Goal: Transaction & Acquisition: Purchase product/service

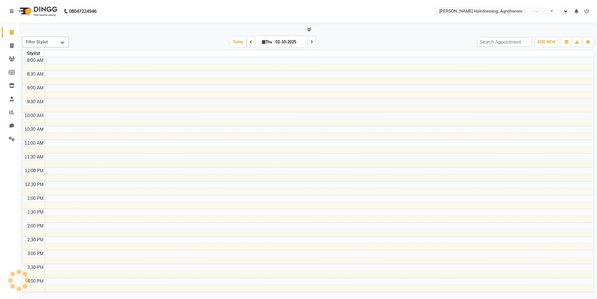
select select "en"
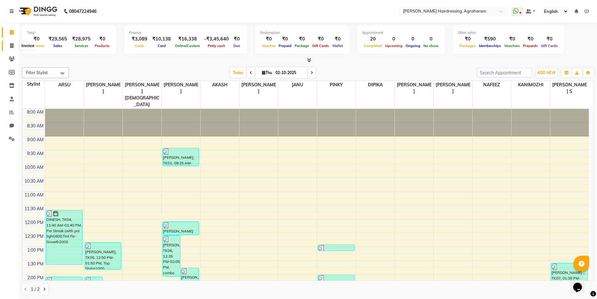
click at [9, 47] on span at bounding box center [11, 45] width 11 height 7
select select "service"
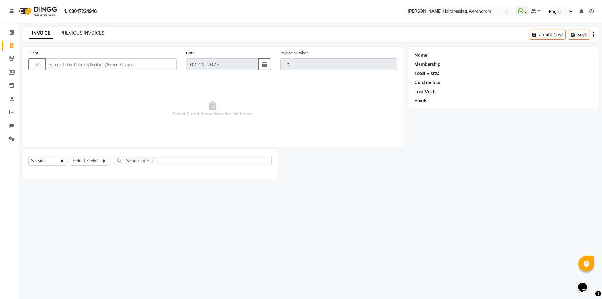
type input "3106"
select select "7962"
click at [76, 31] on link "PREVIOUS INVOICES" at bounding box center [82, 33] width 44 height 6
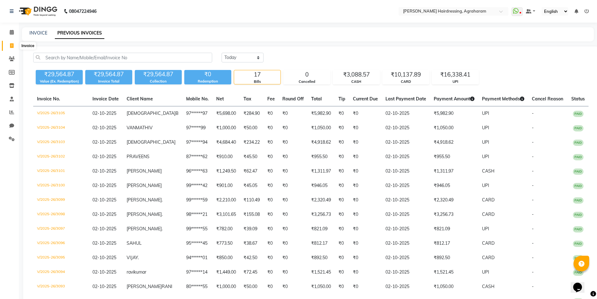
click at [8, 46] on span at bounding box center [11, 45] width 11 height 7
select select "7962"
select select "service"
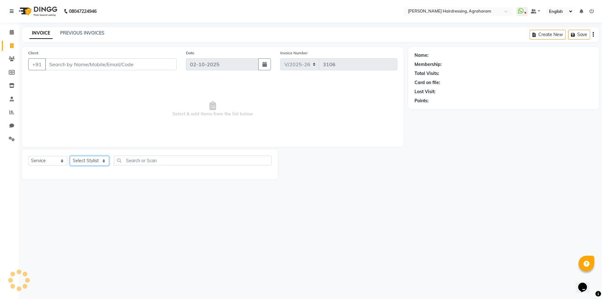
click at [102, 158] on select "Select Stylist" at bounding box center [89, 161] width 39 height 10
select select "92172"
click at [70, 156] on select "Select Stylist AASH MUHAMMED AFTAB AKASH ARSU DIPIKA GOMATHI S JANU KANIMOZHI M…" at bounding box center [97, 161] width 55 height 10
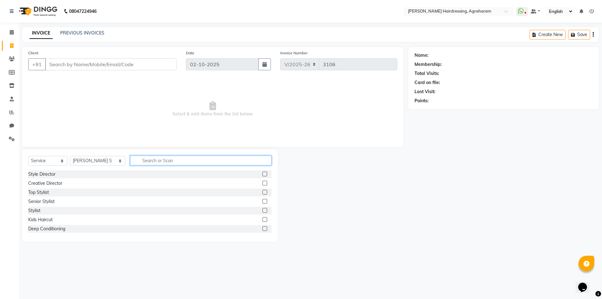
click at [145, 161] on input "text" at bounding box center [200, 160] width 141 height 10
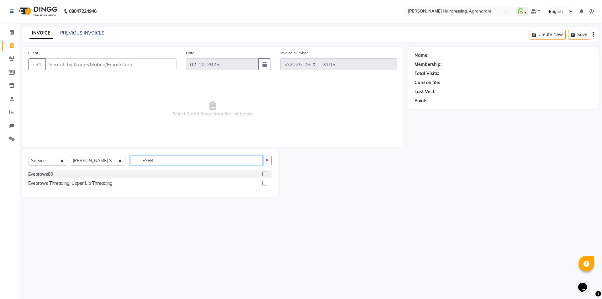
type input "EYEB"
click at [263, 174] on label at bounding box center [264, 173] width 5 height 5
click at [263, 174] on input "checkbox" at bounding box center [264, 174] width 4 height 4
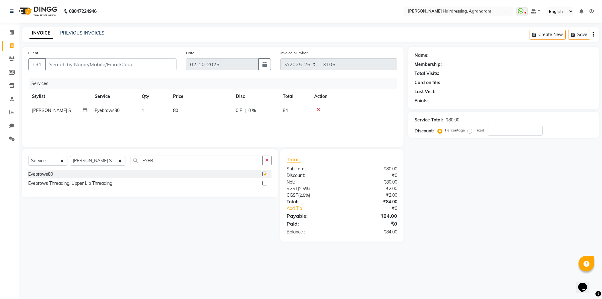
checkbox input "false"
click at [75, 65] on input "Client" at bounding box center [110, 64] width 131 height 12
type input "7"
type input "0"
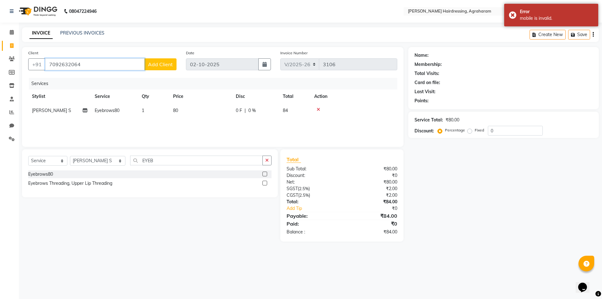
type input "7092632064"
click at [168, 68] on button "Add Client" at bounding box center [160, 64] width 32 height 12
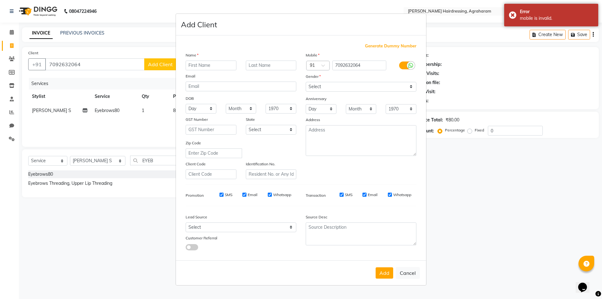
click at [200, 64] on input "text" at bounding box center [211, 65] width 51 height 10
type input "[PERSON_NAME]"
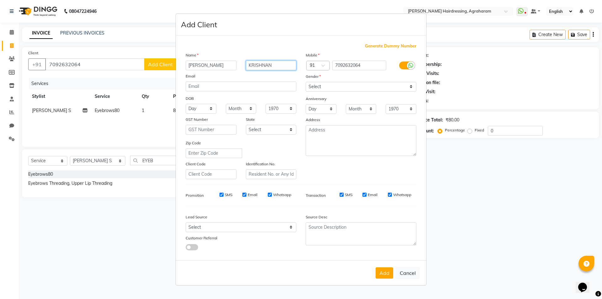
type input "KRISHNAN"
click at [315, 86] on select "Select Male Female Other Prefer Not To Say" at bounding box center [361, 87] width 111 height 10
select select "female"
click at [306, 82] on select "Select Male Female Other Prefer Not To Say" at bounding box center [361, 87] width 111 height 10
click at [253, 230] on select "Select Walk-in Referral Internet Friend Word of Mouth Advertisement Facebook Ju…" at bounding box center [241, 227] width 111 height 10
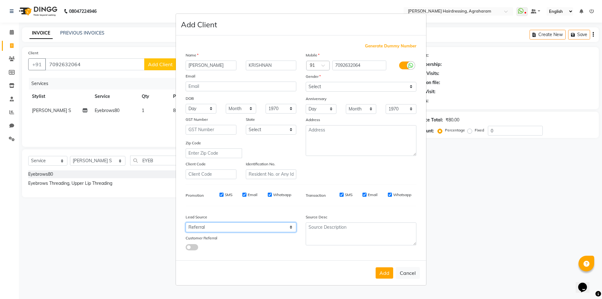
click at [186, 222] on select "Select Walk-in Referral Internet Friend Word of Mouth Advertisement Facebook Ju…" at bounding box center [241, 227] width 111 height 10
click at [270, 228] on select "Select Walk-in Referral Internet Friend Word of Mouth Advertisement Facebook Ju…" at bounding box center [241, 227] width 111 height 10
select select "53193"
click at [186, 222] on select "Select Walk-in Referral Internet Friend Word of Mouth Advertisement Facebook Ju…" at bounding box center [241, 227] width 111 height 10
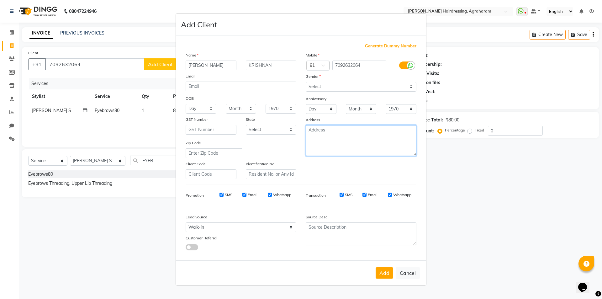
click at [346, 136] on textarea at bounding box center [361, 140] width 111 height 31
type textarea "DINDUGAL"
click at [389, 272] on button "Add" at bounding box center [384, 272] width 18 height 11
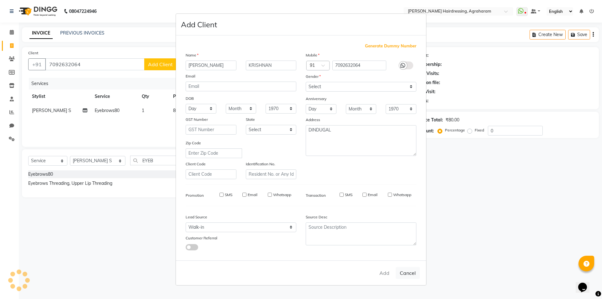
type input "70******64"
select select
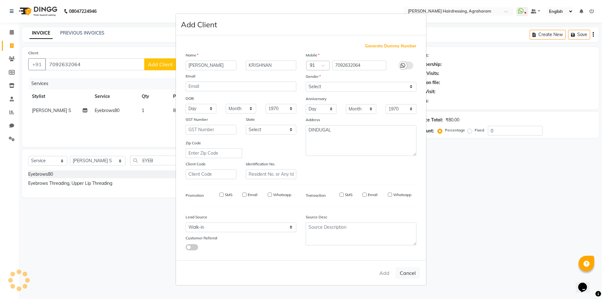
select select
checkbox input "false"
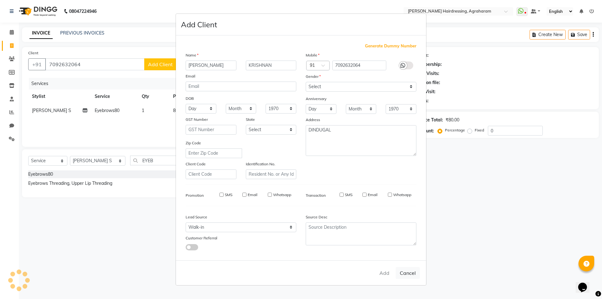
checkbox input "false"
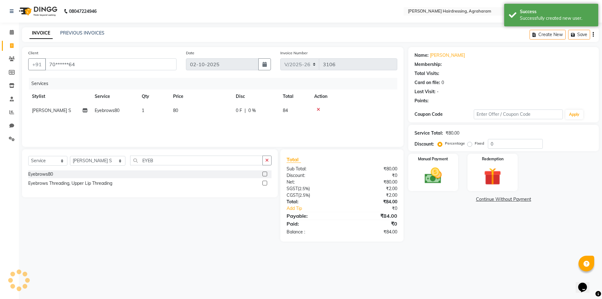
select select "1: Object"
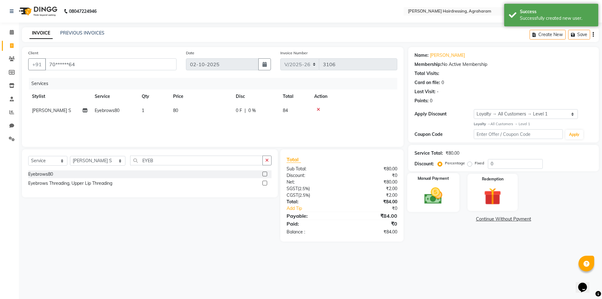
click at [433, 197] on img at bounding box center [432, 195] width 29 height 21
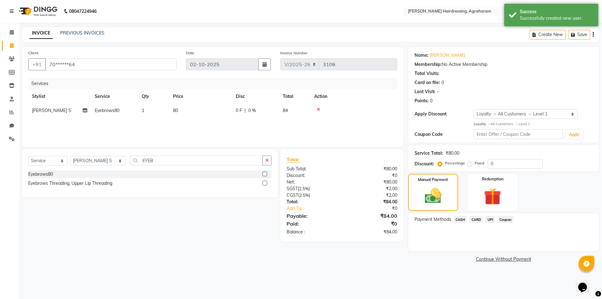
click at [489, 221] on span "UPI" at bounding box center [490, 219] width 10 height 7
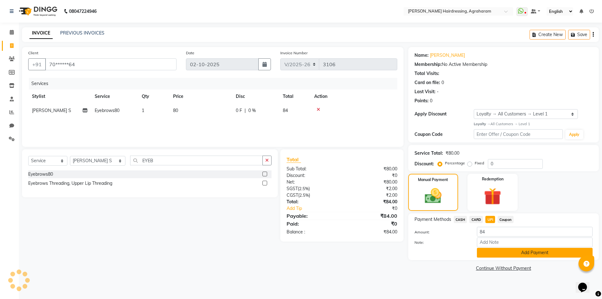
click at [536, 255] on button "Add Payment" at bounding box center [535, 253] width 116 height 10
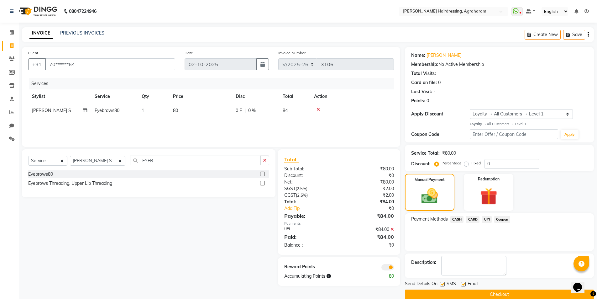
click at [522, 295] on button "Checkout" at bounding box center [499, 294] width 189 height 10
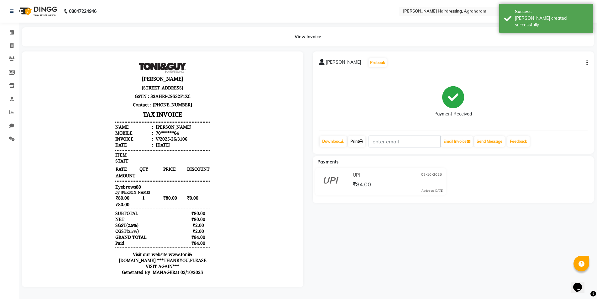
click at [357, 142] on link "Print" at bounding box center [357, 141] width 18 height 11
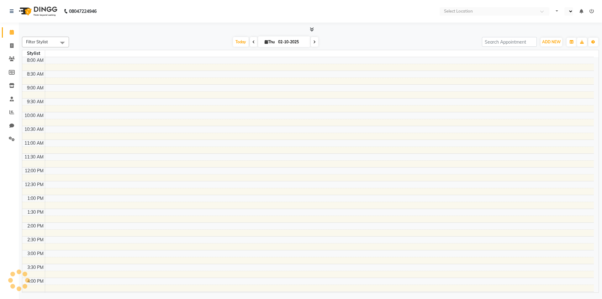
select select "en"
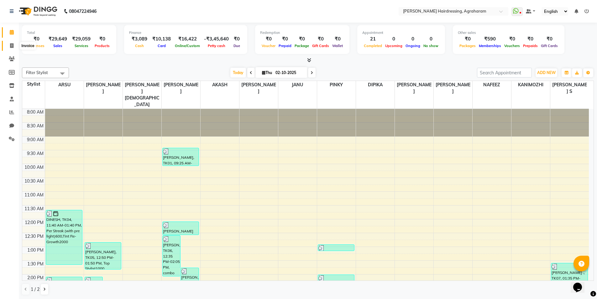
click at [9, 45] on span at bounding box center [11, 45] width 11 height 7
select select "7962"
select select "service"
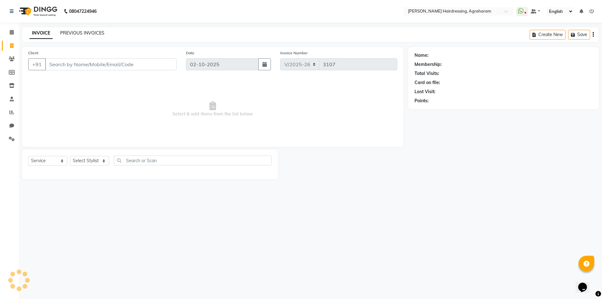
click at [82, 33] on link "PREVIOUS INVOICES" at bounding box center [82, 33] width 44 height 6
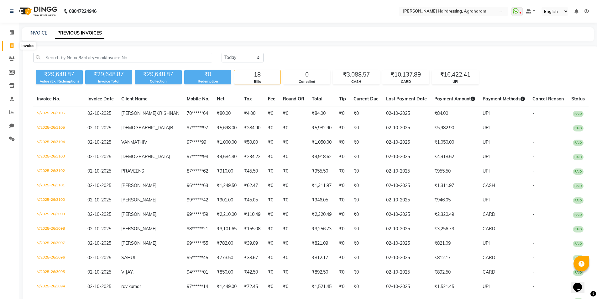
click at [12, 48] on span at bounding box center [11, 45] width 11 height 7
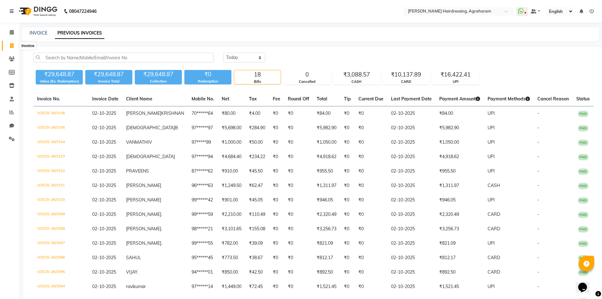
select select "service"
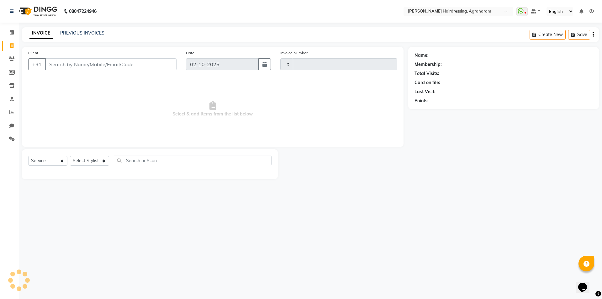
type input "3107"
select select "7962"
click at [102, 159] on select "Select Stylist" at bounding box center [89, 161] width 39 height 10
select select "76925"
click at [70, 156] on select "Select Stylist AASH MUHAMMED AFTAB AKASH ARSU DIPIKA GOMATHI S JANU KANIMOZHI M…" at bounding box center [97, 161] width 55 height 10
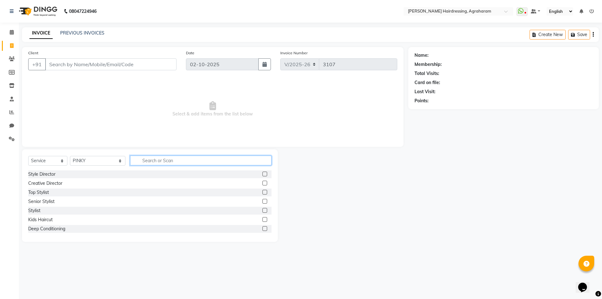
click at [130, 163] on input "text" at bounding box center [200, 160] width 141 height 10
type input "CLEAN"
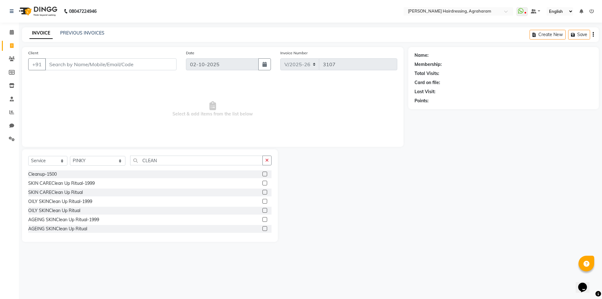
click at [262, 183] on label at bounding box center [264, 183] width 5 height 5
click at [262, 183] on input "checkbox" at bounding box center [264, 183] width 4 height 4
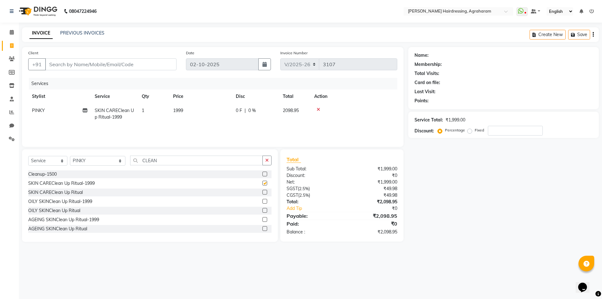
checkbox input "false"
click at [162, 164] on input "CLEAN" at bounding box center [196, 160] width 133 height 10
type input "C"
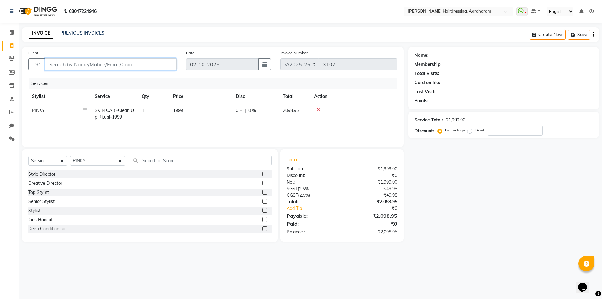
click at [79, 66] on input "Client" at bounding box center [110, 64] width 131 height 12
type input "7"
type input "0"
type input "7305602234"
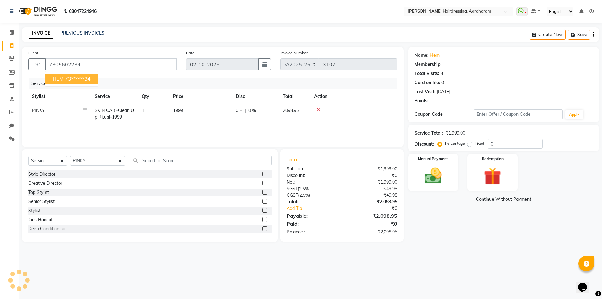
select select "1: Object"
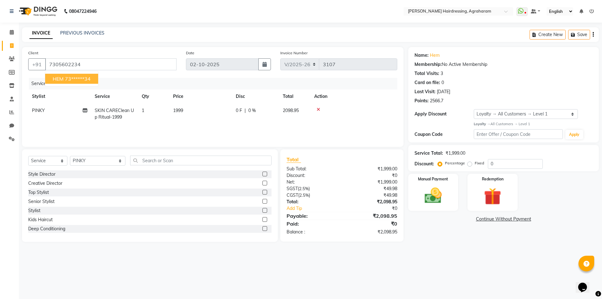
click at [66, 80] on ngb-highlight "73******34" at bounding box center [78, 79] width 26 height 6
type input "73******34"
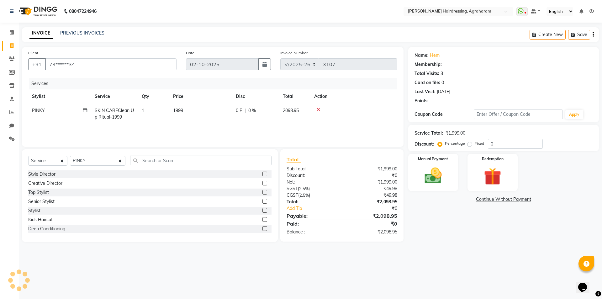
select select "1: Object"
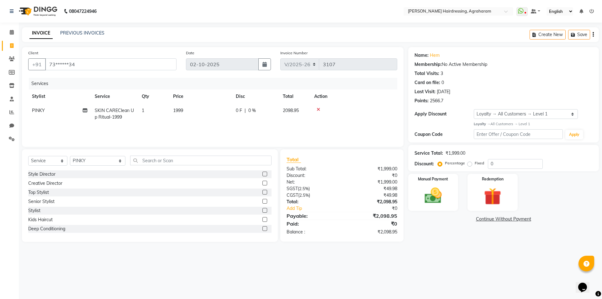
click at [434, 60] on div "Name: Hem Membership: No Active Membership Total Visits: 3 Card on file: 0 Last…" at bounding box center [503, 77] width 178 height 55
click at [434, 57] on link "Hem" at bounding box center [435, 55] width 10 height 7
click at [498, 166] on input "0" at bounding box center [515, 164] width 55 height 10
type input "15"
click at [432, 198] on img at bounding box center [432, 195] width 29 height 21
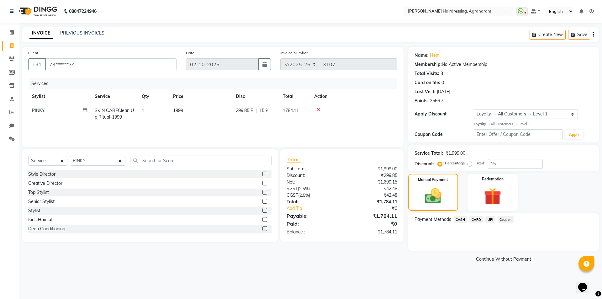
click at [460, 217] on span "CASH" at bounding box center [460, 219] width 13 height 7
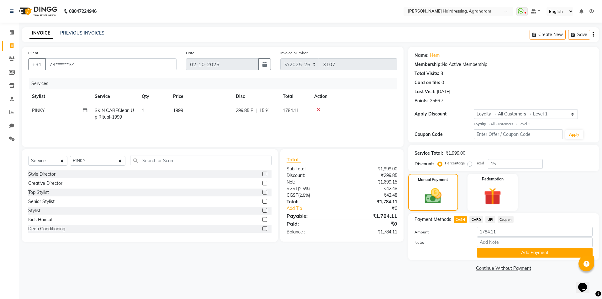
click at [537, 250] on button "Add Payment" at bounding box center [535, 253] width 116 height 10
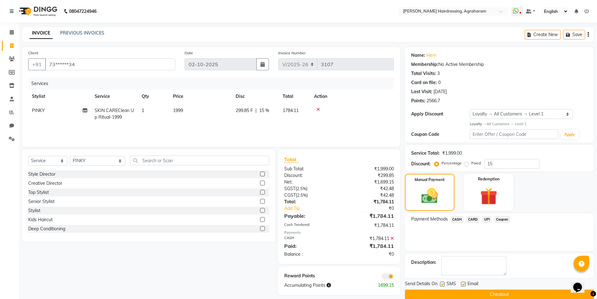
click at [512, 292] on button "Checkout" at bounding box center [499, 294] width 189 height 10
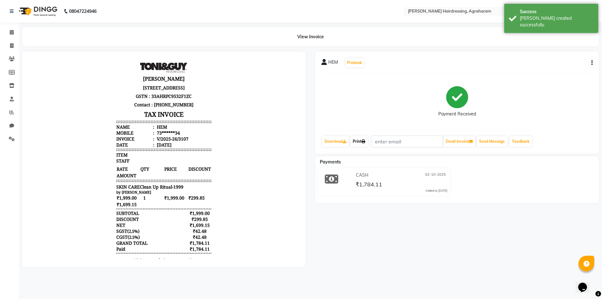
click at [360, 139] on link "Print" at bounding box center [359, 141] width 18 height 11
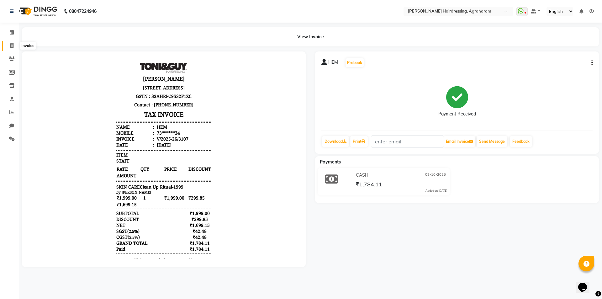
click at [11, 47] on icon at bounding box center [11, 45] width 3 height 5
select select "service"
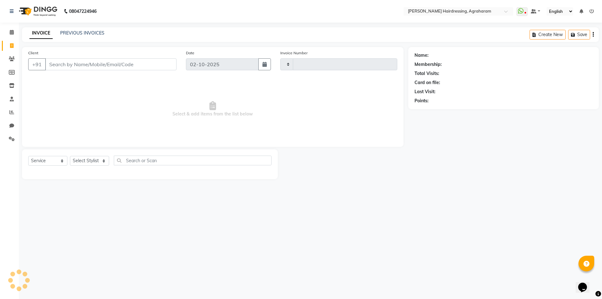
type input "3108"
select select "7962"
click at [76, 34] on link "PREVIOUS INVOICES" at bounding box center [82, 33] width 44 height 6
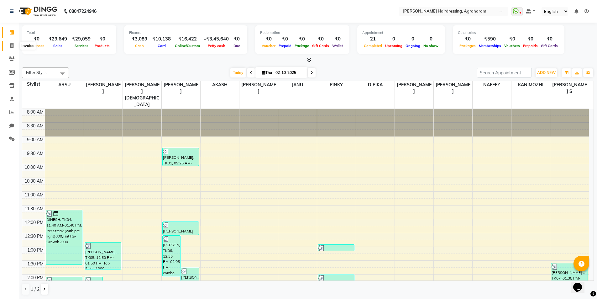
click at [12, 45] on icon at bounding box center [11, 45] width 3 height 5
select select "service"
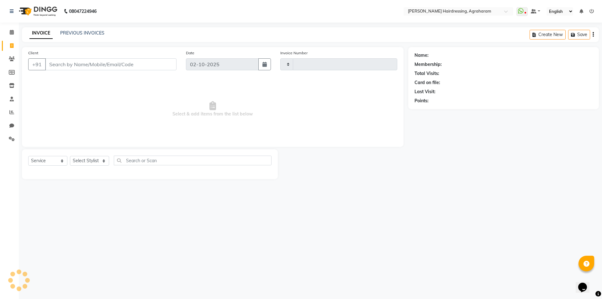
type input "3107"
select select "7962"
click at [80, 32] on link "PREVIOUS INVOICES" at bounding box center [82, 33] width 44 height 6
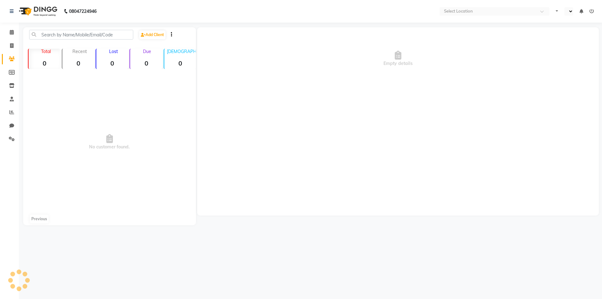
select select "en"
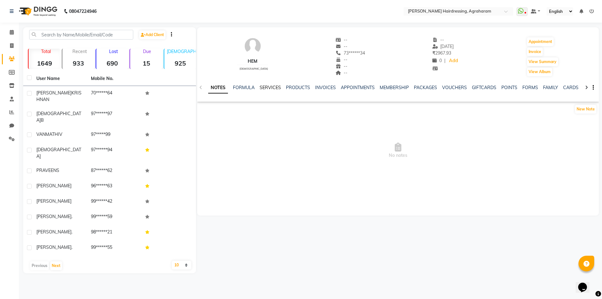
click at [267, 88] on link "SERVICES" at bounding box center [270, 88] width 21 height 6
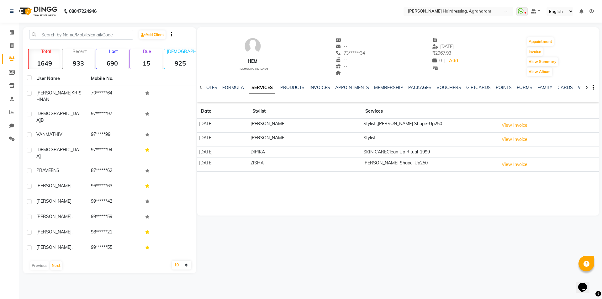
click at [532, 122] on td "View Invoice" at bounding box center [548, 125] width 102 height 14
click at [517, 126] on button "View Invoice" at bounding box center [514, 125] width 31 height 10
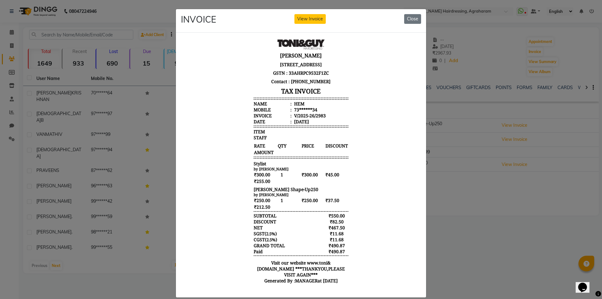
scroll to position [5, 0]
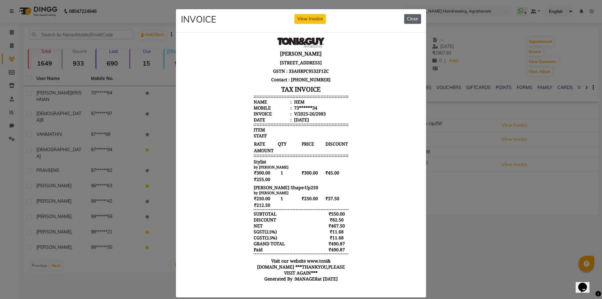
click at [408, 19] on button "Close" at bounding box center [412, 19] width 17 height 10
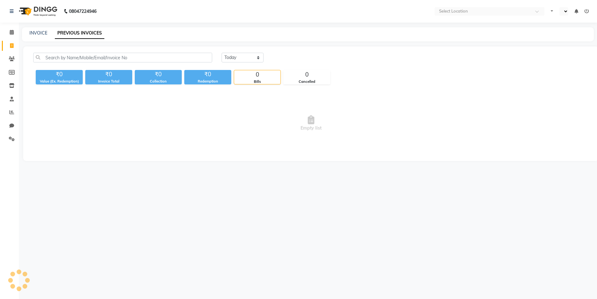
select select "en"
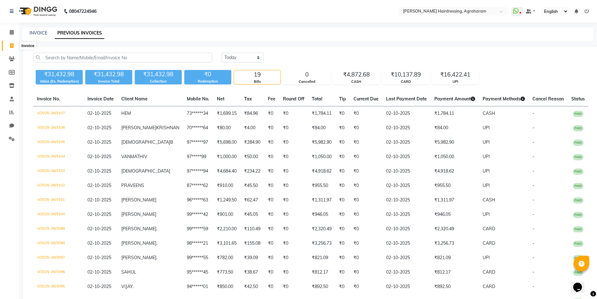
click at [13, 48] on icon at bounding box center [11, 45] width 3 height 5
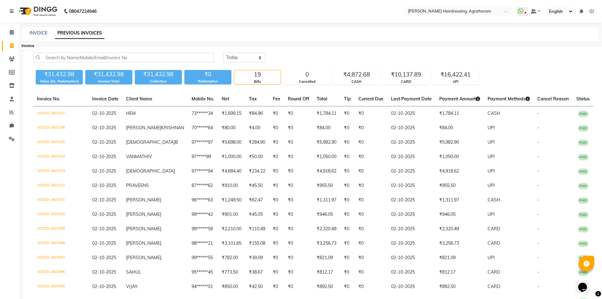
select select "service"
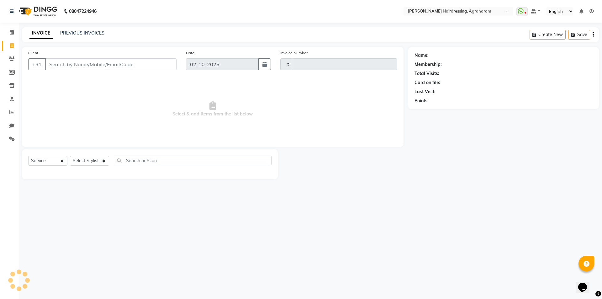
type input "3108"
select select "7962"
click at [102, 164] on select "Select Stylist [PERSON_NAME] AKASH [PERSON_NAME] [PERSON_NAME] MANAGER [PERSON_…" at bounding box center [97, 161] width 55 height 10
select select "72528"
click at [70, 156] on select "Select Stylist [PERSON_NAME] AKASH [PERSON_NAME] [PERSON_NAME] MANAGER [PERSON_…" at bounding box center [97, 161] width 55 height 10
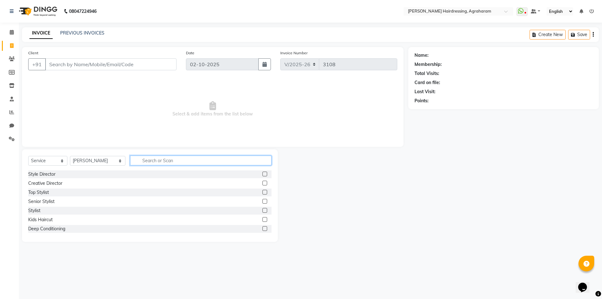
click at [145, 161] on input "text" at bounding box center [200, 160] width 141 height 10
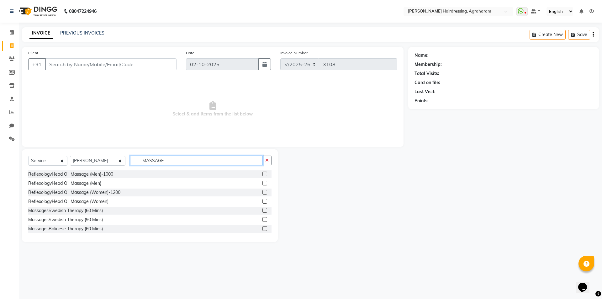
type input "MASSAGE"
click at [262, 211] on label at bounding box center [264, 210] width 5 height 5
click at [262, 211] on input "checkbox" at bounding box center [264, 210] width 4 height 4
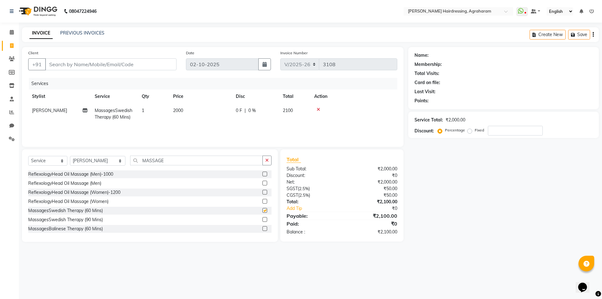
checkbox input "false"
click at [128, 60] on input "Client" at bounding box center [110, 64] width 131 height 12
type input "9"
type input "0"
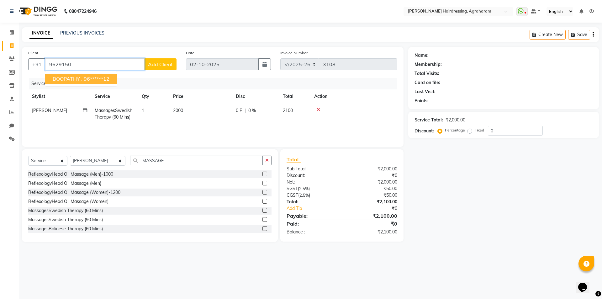
click at [108, 81] on ngb-highlight "96******12" at bounding box center [97, 79] width 26 height 6
type input "96******12"
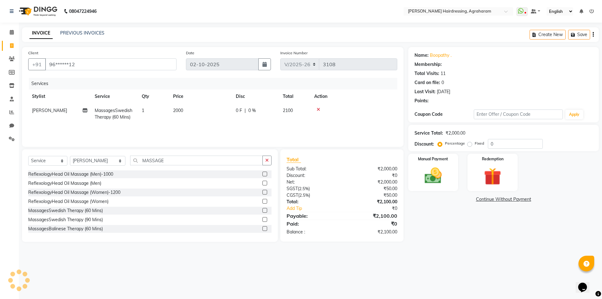
select select "2: Object"
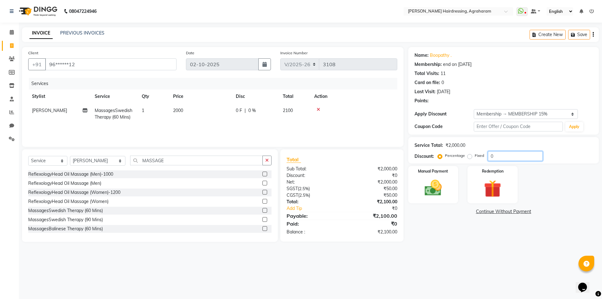
click at [501, 159] on input "0" at bounding box center [515, 156] width 55 height 10
type input "15"
click at [435, 191] on img at bounding box center [432, 187] width 29 height 21
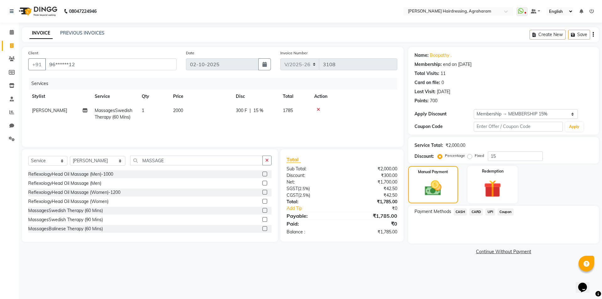
click at [488, 213] on span "UPI" at bounding box center [490, 211] width 10 height 7
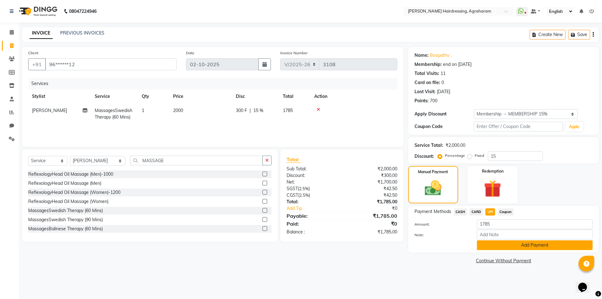
click at [530, 247] on button "Add Payment" at bounding box center [535, 245] width 116 height 10
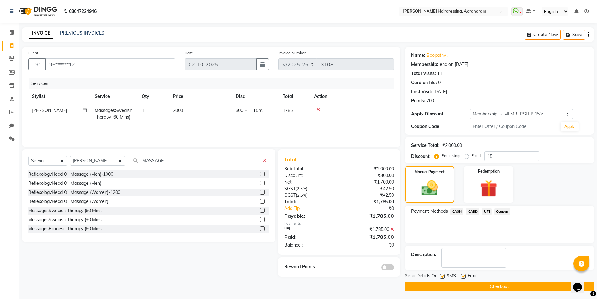
click at [499, 286] on button "Checkout" at bounding box center [499, 286] width 189 height 10
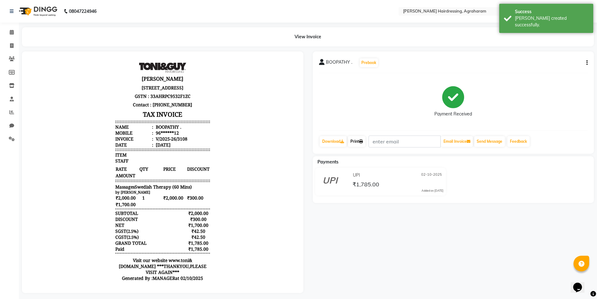
click at [357, 144] on link "Print" at bounding box center [357, 141] width 18 height 11
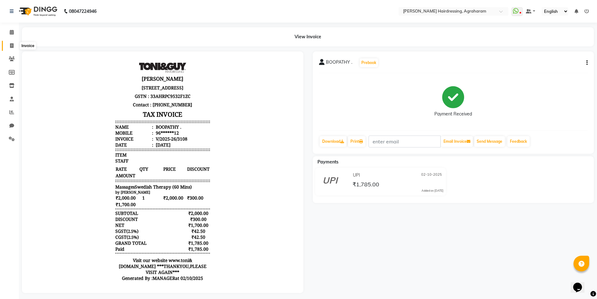
click at [12, 46] on icon at bounding box center [11, 45] width 3 height 5
select select "7962"
select select "service"
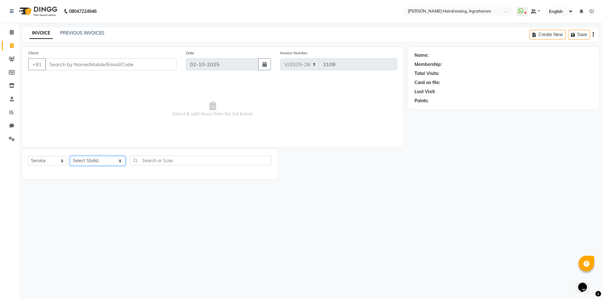
click at [105, 161] on select "Select Stylist AASH MUHAMMED AFTAB AKASH ARSU DIPIKA GOMATHI S JANU KANIMOZHI M…" at bounding box center [97, 161] width 55 height 10
select select "72526"
click at [70, 156] on select "Select Stylist AASH MUHAMMED AFTAB AKASH ARSU DIPIKA GOMATHI S JANU KANIMOZHI M…" at bounding box center [97, 161] width 55 height 10
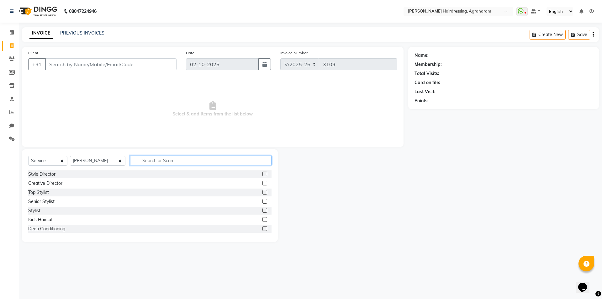
click at [139, 162] on input "text" at bounding box center [200, 160] width 141 height 10
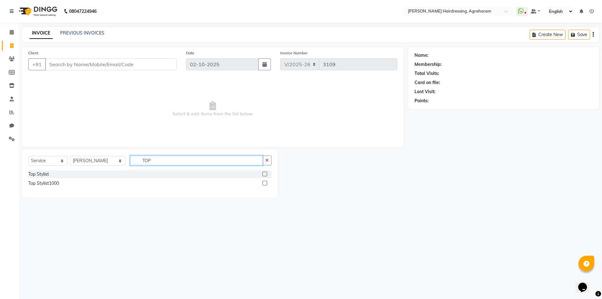
type input "TOP"
click at [264, 183] on label at bounding box center [264, 183] width 5 height 5
click at [264, 183] on input "checkbox" at bounding box center [264, 183] width 4 height 4
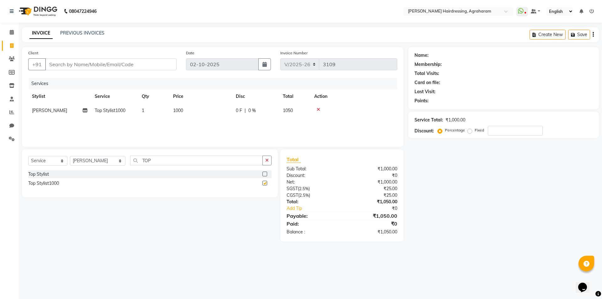
checkbox input "false"
click at [83, 62] on input "Client" at bounding box center [110, 64] width 131 height 12
type input "8"
type input "0"
type input "8075866840"
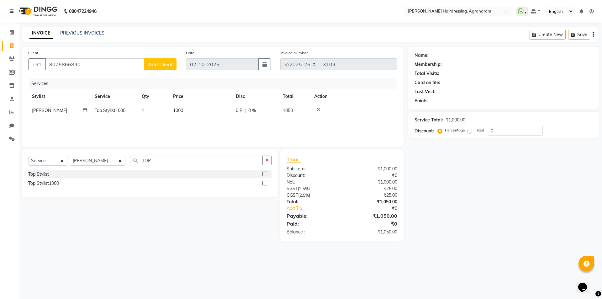
click at [146, 69] on button "Add Client" at bounding box center [160, 64] width 32 height 12
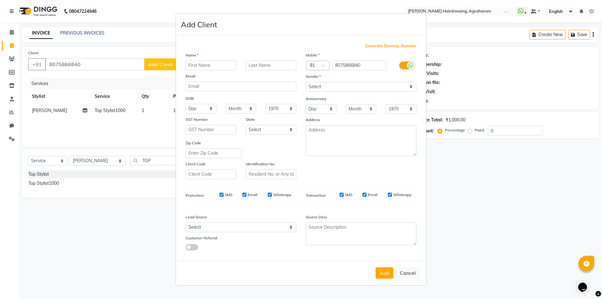
click at [201, 64] on input "text" at bounding box center [211, 65] width 51 height 10
type input "[PERSON_NAME]"
type input "US"
click at [323, 89] on select "Select Male Female Other Prefer Not To Say" at bounding box center [361, 87] width 111 height 10
select select "female"
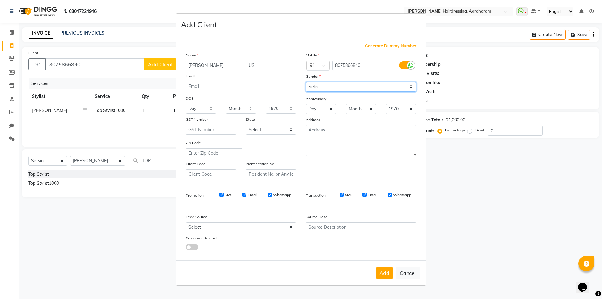
click at [306, 82] on select "Select Male Female Other Prefer Not To Say" at bounding box center [361, 87] width 111 height 10
click at [282, 226] on select "Select Walk-in Referral Internet Friend Word of Mouth Advertisement Facebook Ju…" at bounding box center [241, 227] width 111 height 10
select select "53193"
click at [186, 222] on select "Select Walk-in Referral Internet Friend Word of Mouth Advertisement Facebook Ju…" at bounding box center [241, 227] width 111 height 10
click at [348, 147] on textarea at bounding box center [361, 140] width 111 height 31
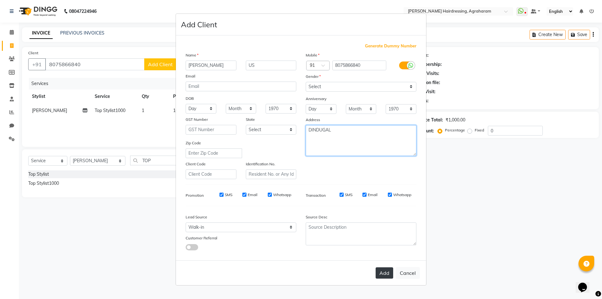
type textarea "DINDUGAL"
click at [380, 271] on button "Add" at bounding box center [384, 272] width 18 height 11
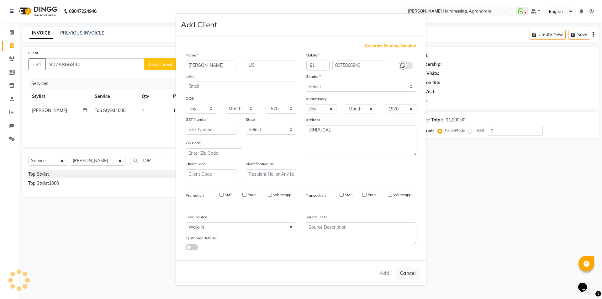
type input "80******40"
select select
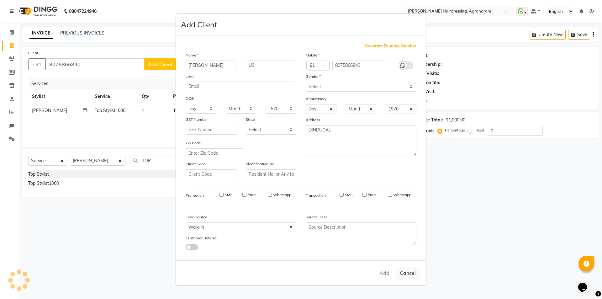
select select
checkbox input "false"
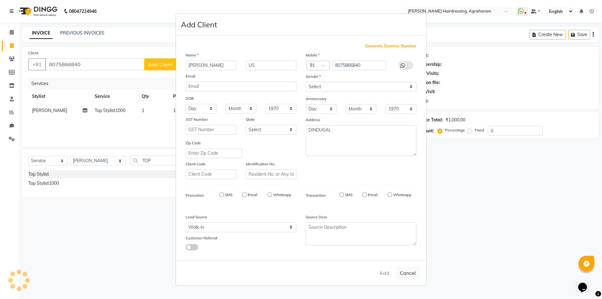
checkbox input "false"
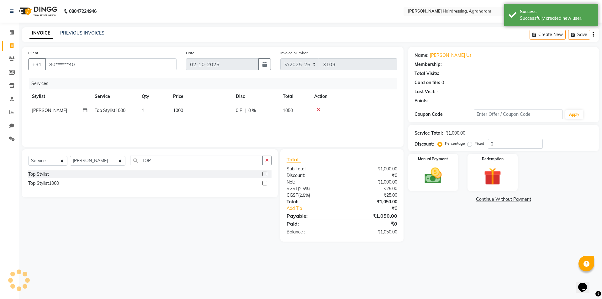
select select "1: Object"
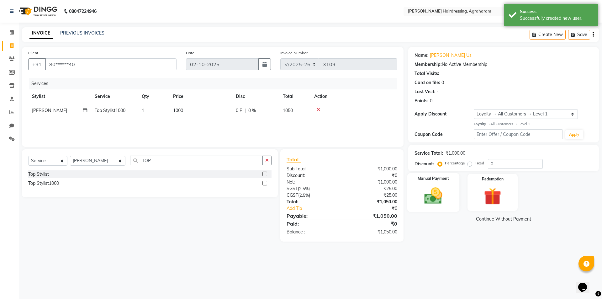
click at [433, 201] on img at bounding box center [432, 195] width 29 height 21
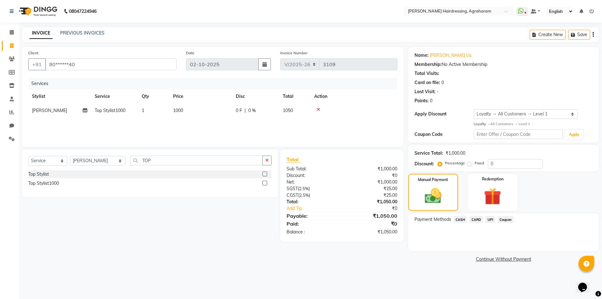
click at [487, 219] on span "UPI" at bounding box center [490, 219] width 10 height 7
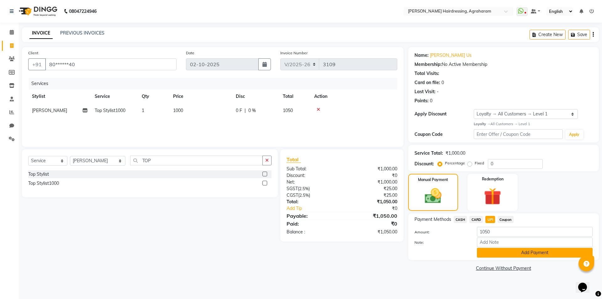
click at [536, 255] on button "Add Payment" at bounding box center [535, 253] width 116 height 10
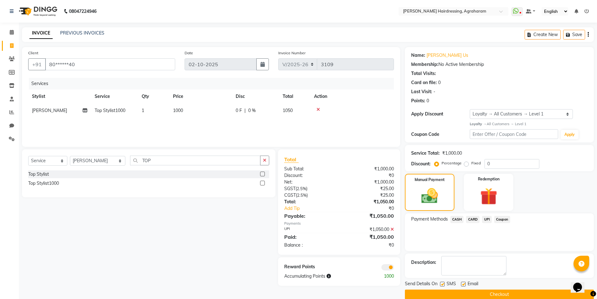
click at [495, 296] on button "Checkout" at bounding box center [499, 294] width 189 height 10
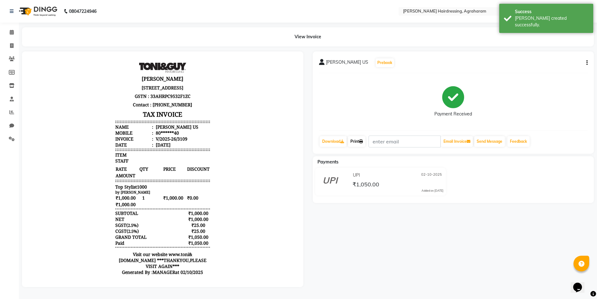
click at [363, 139] on icon at bounding box center [361, 141] width 4 height 4
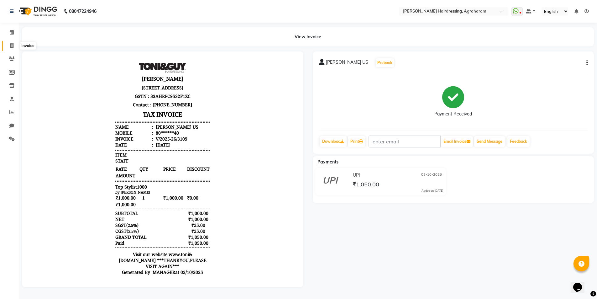
drag, startPoint x: 12, startPoint y: 46, endPoint x: 35, endPoint y: 45, distance: 22.9
click at [12, 46] on icon at bounding box center [11, 45] width 3 height 5
select select "7962"
select select "service"
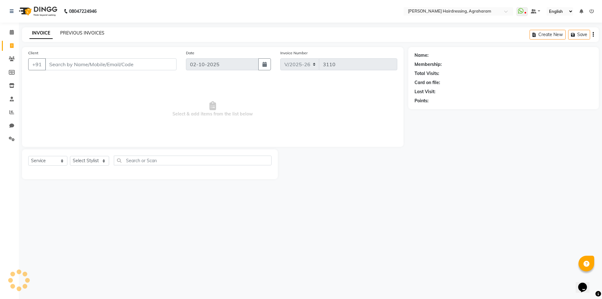
click at [77, 33] on link "PREVIOUS INVOICES" at bounding box center [82, 33] width 44 height 6
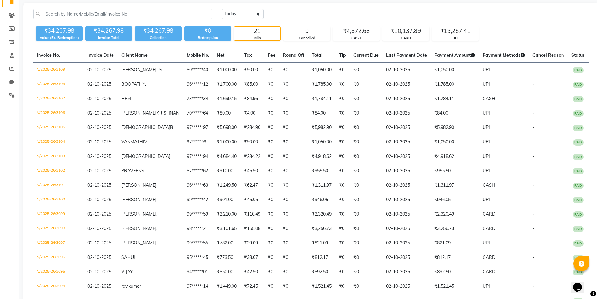
scroll to position [33, 0]
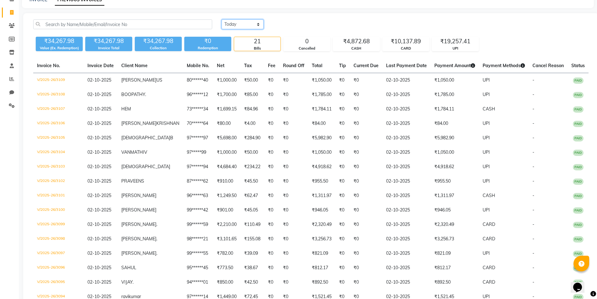
click at [250, 25] on select "Today Yesterday Custom Range" at bounding box center [243, 24] width 42 height 10
select select "range"
click at [222, 19] on select "Today Yesterday Custom Range" at bounding box center [243, 24] width 42 height 10
click at [291, 23] on input "02-10-2025" at bounding box center [294, 24] width 44 height 9
select select "10"
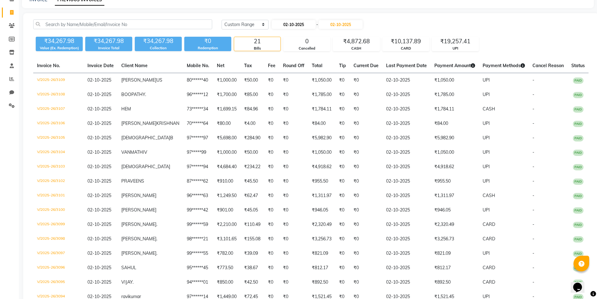
select select "2025"
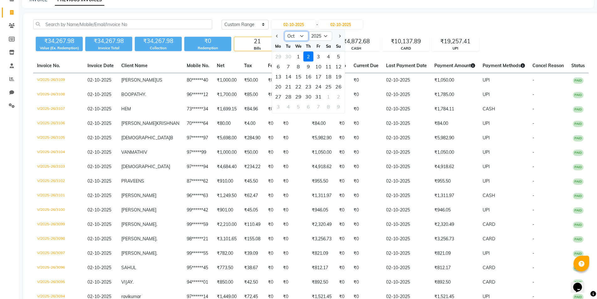
click at [300, 35] on select "Jan Feb Mar Apr May Jun Jul Aug Sep Oct Nov Dec" at bounding box center [297, 35] width 24 height 9
select select "8"
click at [285, 31] on select "Jan Feb Mar Apr May Jun Jul Aug Sep Oct Nov Dec" at bounding box center [297, 35] width 24 height 9
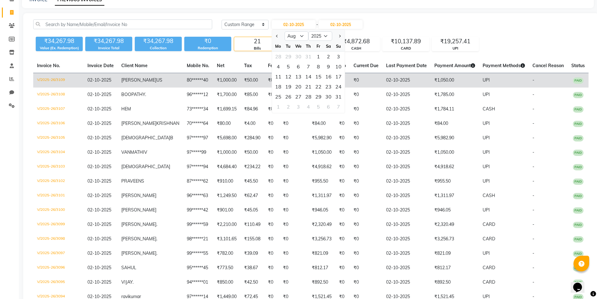
click at [329, 87] on div "23" at bounding box center [328, 86] width 10 height 10
type input "23-08-2025"
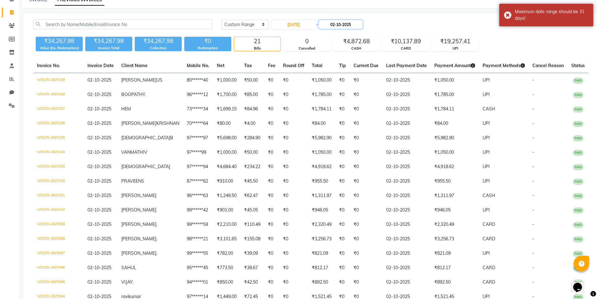
click at [342, 24] on input "02-10-2025" at bounding box center [341, 24] width 44 height 9
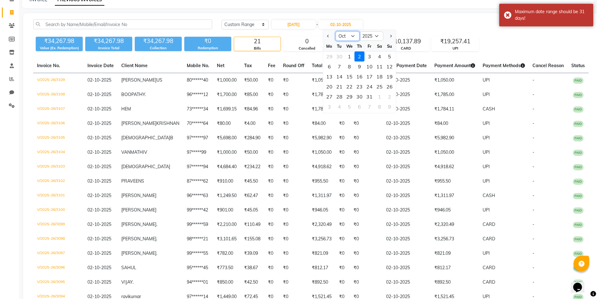
click at [352, 37] on select "Aug Sep Oct Nov Dec" at bounding box center [348, 35] width 24 height 9
select select "8"
click at [336, 31] on select "Aug Sep Oct Nov Dec" at bounding box center [348, 35] width 24 height 9
click at [378, 86] on div "23" at bounding box center [380, 86] width 10 height 10
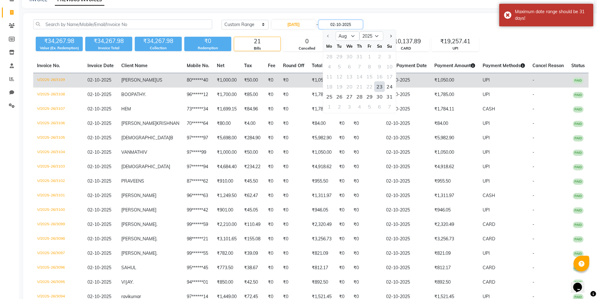
type input "23-08-2025"
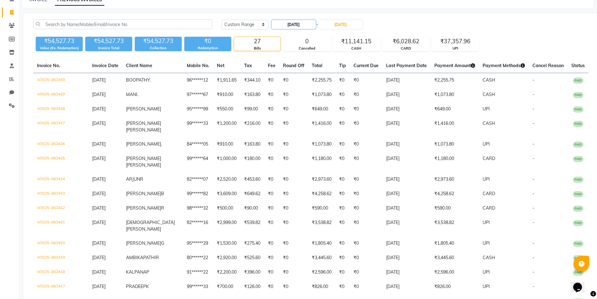
click at [311, 26] on input "23-08-2025" at bounding box center [294, 24] width 44 height 9
select select "8"
select select "2025"
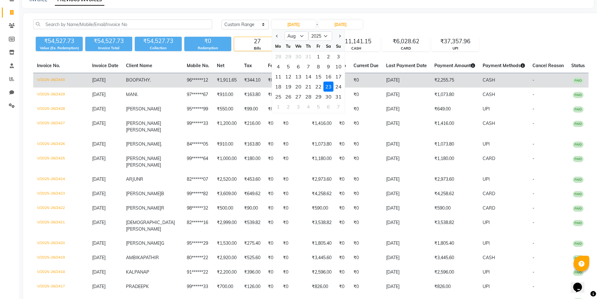
click at [317, 85] on div "22" at bounding box center [318, 86] width 10 height 10
type input "22-08-2025"
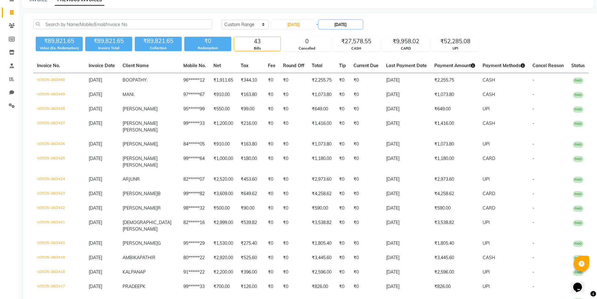
click at [348, 24] on input "23-08-2025" at bounding box center [341, 24] width 44 height 9
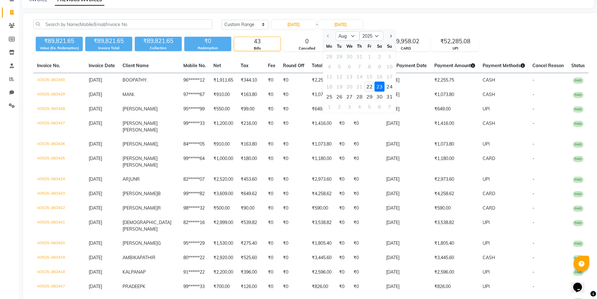
click at [367, 87] on div "22" at bounding box center [370, 86] width 10 height 10
type input "22-08-2025"
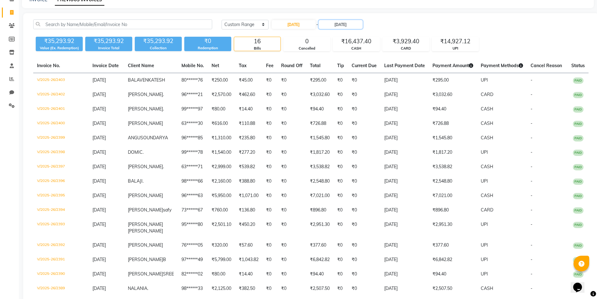
scroll to position [0, 0]
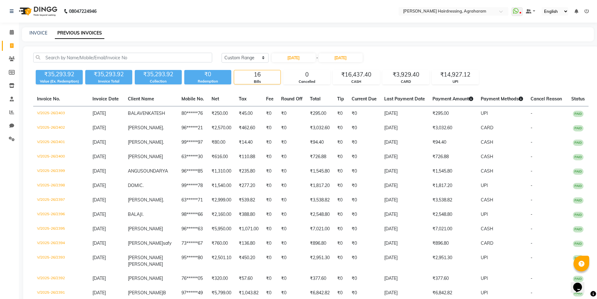
click at [298, 64] on div "Today Yesterday Custom Range 22-08-2025 - 22-08-2025" at bounding box center [405, 60] width 376 height 15
click at [299, 60] on input "22-08-2025" at bounding box center [294, 57] width 44 height 9
select select "8"
select select "2025"
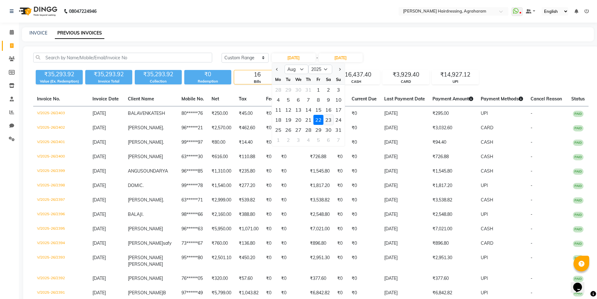
click at [328, 120] on div "23" at bounding box center [328, 120] width 10 height 10
type input "23-08-2025"
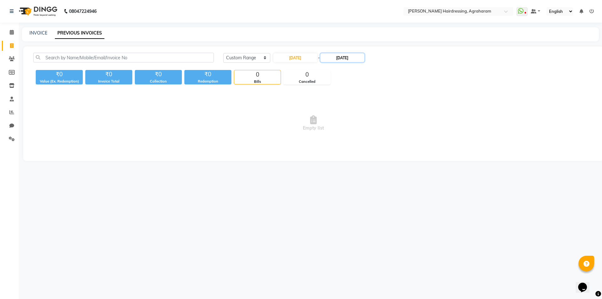
click at [347, 57] on input "22-08-2025" at bounding box center [342, 57] width 44 height 9
click at [382, 122] on div "23" at bounding box center [381, 120] width 10 height 10
type input "23-08-2025"
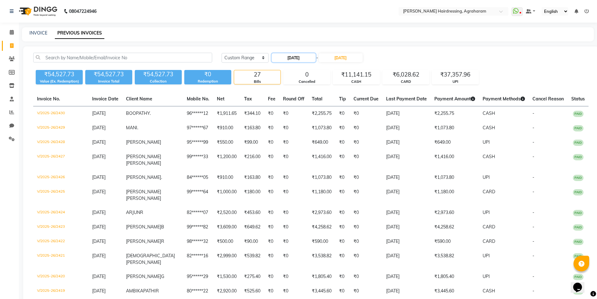
click at [291, 60] on input "23-08-2025" at bounding box center [294, 57] width 44 height 9
select select "8"
select select "2025"
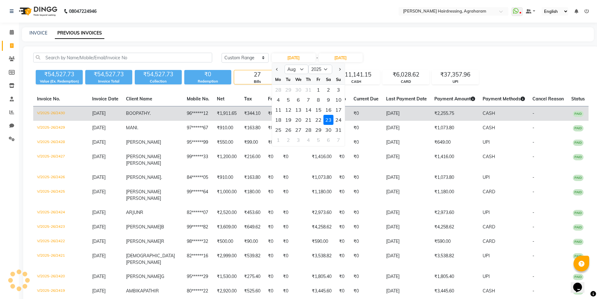
click at [340, 120] on div "24" at bounding box center [338, 120] width 10 height 10
type input "24-08-2025"
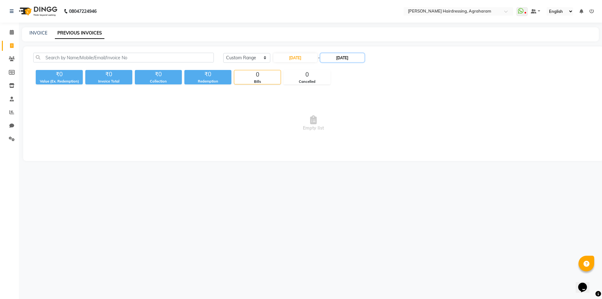
click at [351, 60] on input "23-08-2025" at bounding box center [342, 57] width 44 height 9
click at [390, 118] on div "24" at bounding box center [391, 120] width 10 height 10
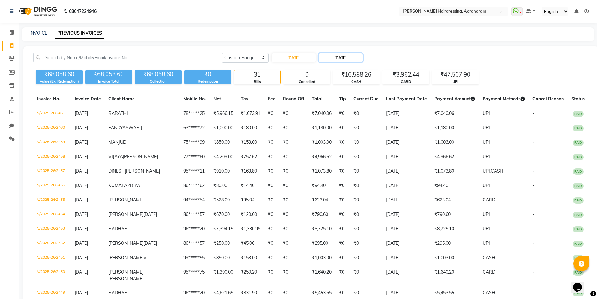
click at [340, 57] on input "24-08-2025" at bounding box center [341, 57] width 44 height 9
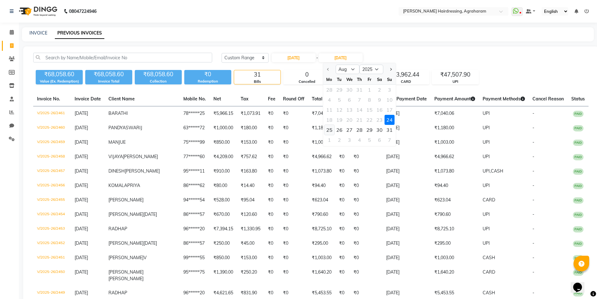
click at [328, 130] on div "25" at bounding box center [329, 130] width 10 height 10
type input "25-08-2025"
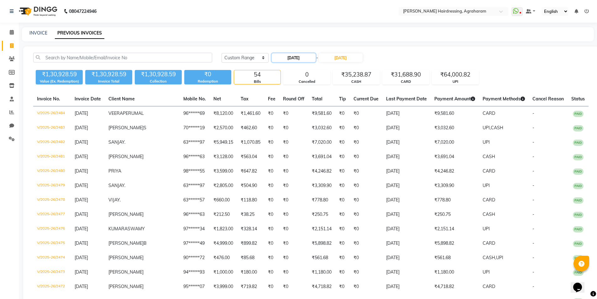
click at [301, 58] on input "24-08-2025" at bounding box center [294, 57] width 44 height 9
select select "8"
select select "2025"
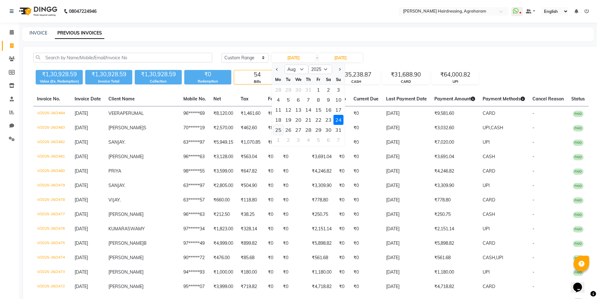
click at [282, 132] on div "25" at bounding box center [278, 130] width 10 height 10
type input "25-08-2025"
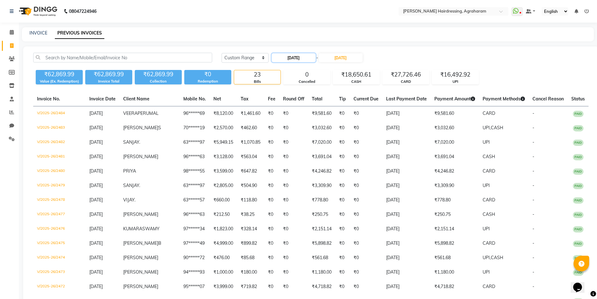
click at [294, 56] on input "25-08-2025" at bounding box center [294, 57] width 44 height 9
select select "8"
select select "2025"
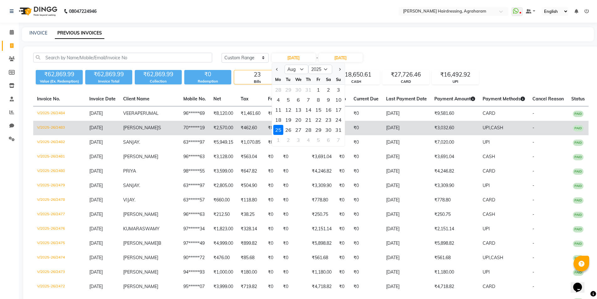
click at [286, 131] on div "26" at bounding box center [288, 130] width 10 height 10
type input "26-08-2025"
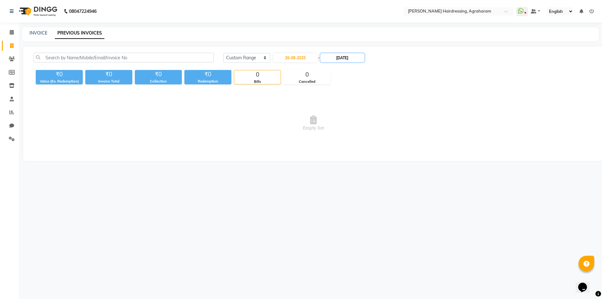
click at [340, 59] on input "25-08-2025" at bounding box center [342, 57] width 44 height 9
click at [342, 131] on div "26" at bounding box center [341, 130] width 10 height 10
type input "26-08-2025"
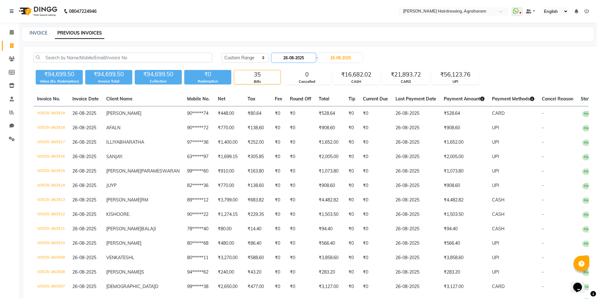
click at [291, 60] on input "26-08-2025" at bounding box center [294, 57] width 44 height 9
select select "8"
select select "2025"
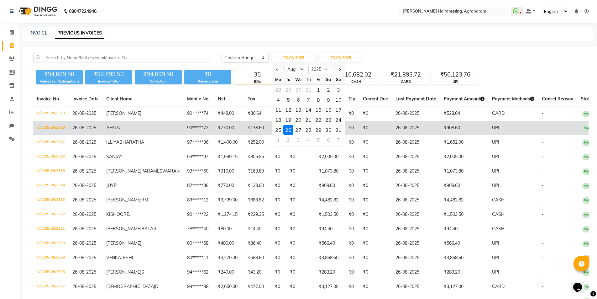
click at [296, 131] on div "27" at bounding box center [298, 130] width 10 height 10
type input "27-08-2025"
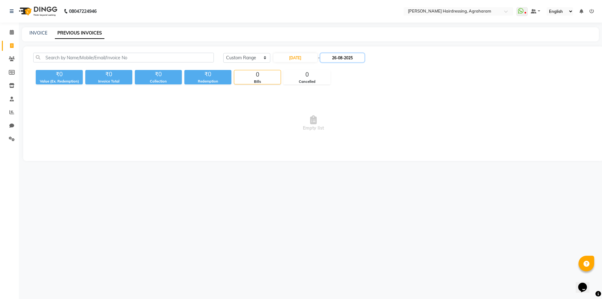
click at [341, 59] on input "26-08-2025" at bounding box center [342, 57] width 44 height 9
click at [350, 131] on div "27" at bounding box center [351, 130] width 10 height 10
type input "27-08-2025"
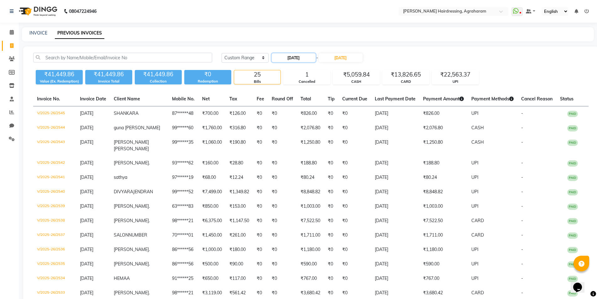
click at [305, 57] on input "27-08-2025" at bounding box center [294, 57] width 44 height 9
select select "8"
select select "2025"
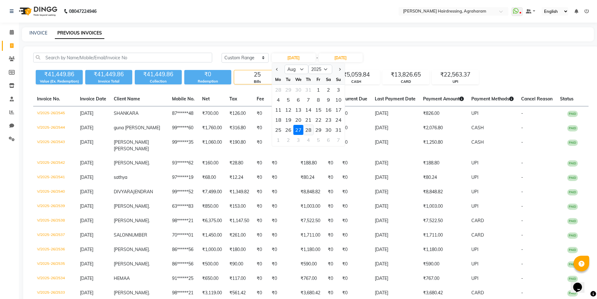
click at [310, 129] on div "28" at bounding box center [308, 130] width 10 height 10
type input "28-08-2025"
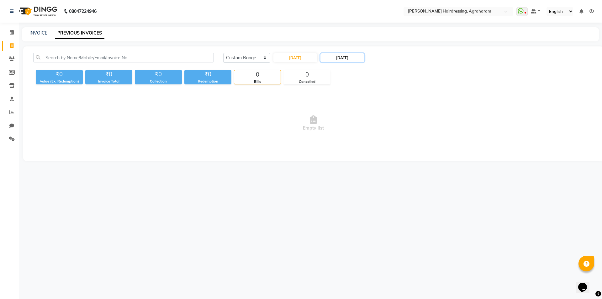
click at [340, 60] on input "27-08-2025" at bounding box center [342, 57] width 44 height 9
click at [363, 130] on div "28" at bounding box center [361, 130] width 10 height 10
type input "28-08-2025"
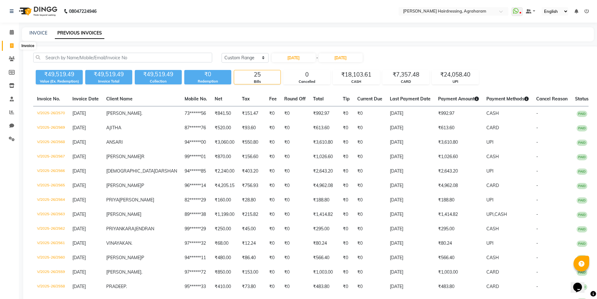
click at [13, 47] on icon at bounding box center [11, 45] width 3 height 5
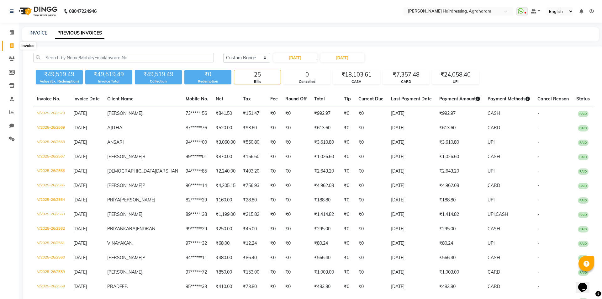
select select "7962"
select select "service"
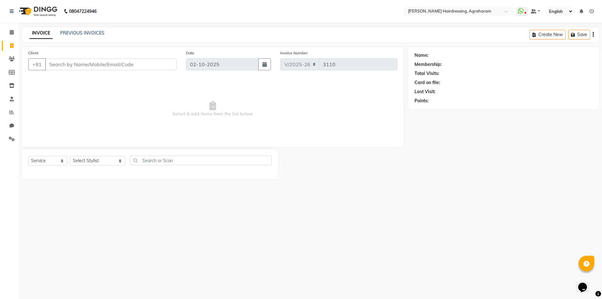
click at [76, 30] on div "PREVIOUS INVOICES" at bounding box center [82, 33] width 44 height 7
click at [77, 33] on link "PREVIOUS INVOICES" at bounding box center [82, 33] width 44 height 6
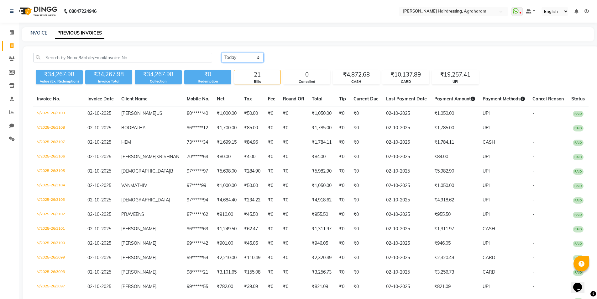
click at [252, 61] on select "Today Yesterday Custom Range" at bounding box center [243, 58] width 42 height 10
click at [222, 53] on select "Today Yesterday Custom Range" at bounding box center [243, 58] width 42 height 10
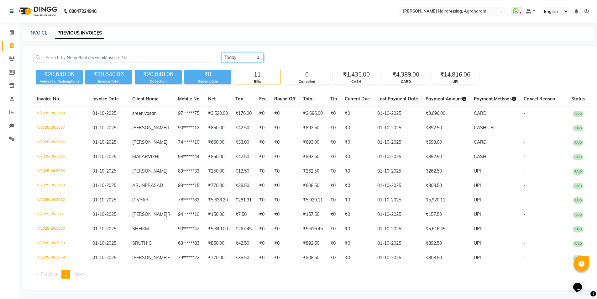
scroll to position [13, 0]
click at [243, 52] on select "Today Yesterday Custom Range" at bounding box center [243, 57] width 42 height 10
select select "today"
click at [222, 52] on select "Today Yesterday Custom Range" at bounding box center [243, 57] width 42 height 10
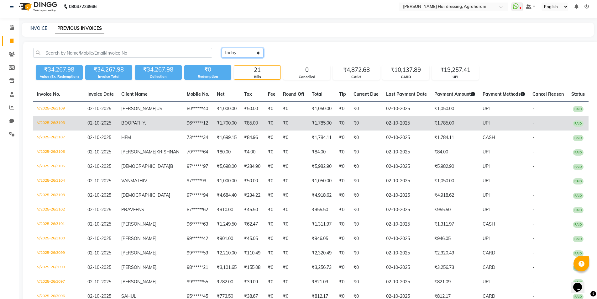
scroll to position [0, 0]
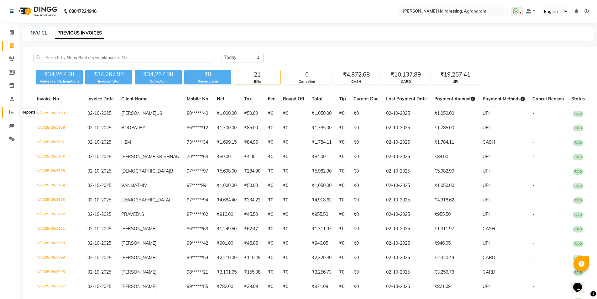
click at [9, 113] on icon at bounding box center [11, 112] width 5 height 5
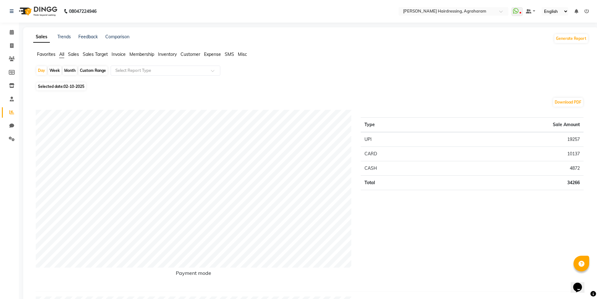
drag, startPoint x: 76, startPoint y: 55, endPoint x: 81, endPoint y: 56, distance: 4.9
click at [76, 55] on span "Sales" at bounding box center [73, 54] width 11 height 6
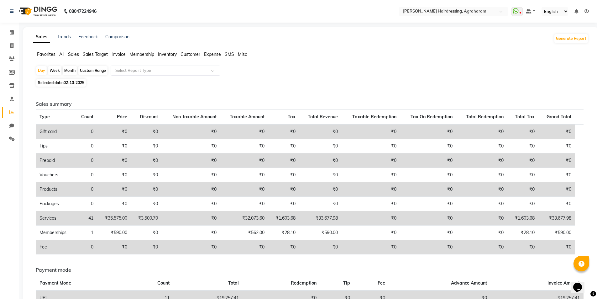
click at [176, 55] on span "Inventory" at bounding box center [167, 54] width 19 height 6
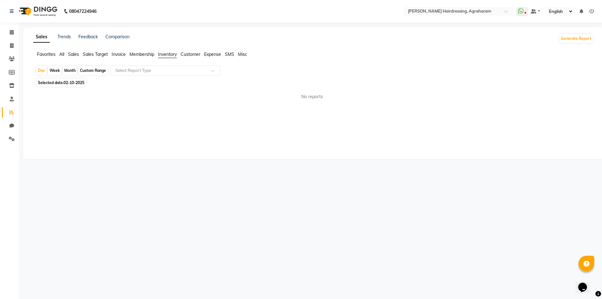
click at [118, 54] on span "Invoice" at bounding box center [119, 54] width 14 height 6
click at [197, 54] on span "Customer" at bounding box center [191, 54] width 20 height 6
click at [227, 54] on span "SMS" at bounding box center [229, 54] width 9 height 6
click at [91, 55] on span "Sales Target" at bounding box center [95, 54] width 25 height 6
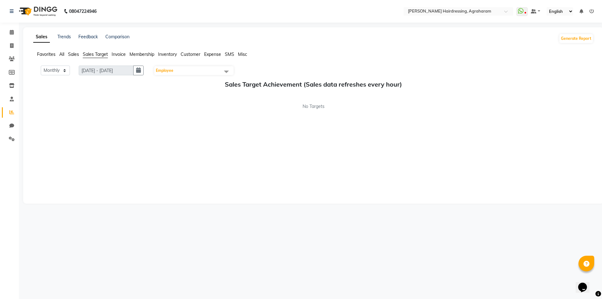
click at [69, 57] on span "Sales" at bounding box center [73, 54] width 11 height 6
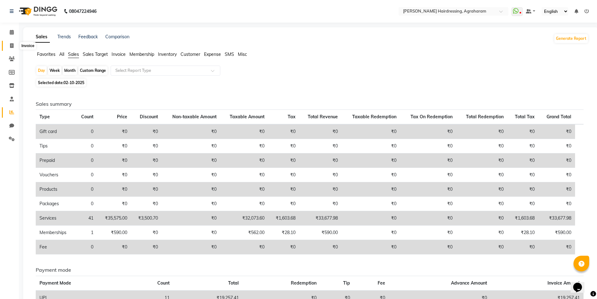
click at [13, 47] on icon at bounding box center [11, 45] width 3 height 5
select select "service"
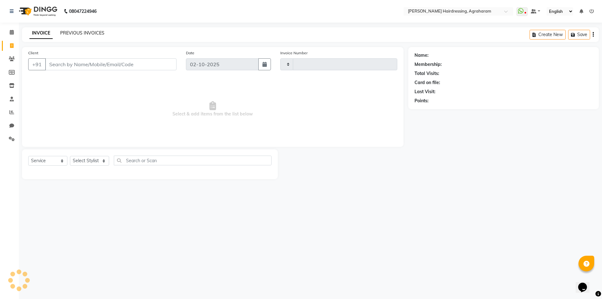
type input "3110"
select select "7962"
click at [78, 33] on link "PREVIOUS INVOICES" at bounding box center [82, 33] width 44 height 6
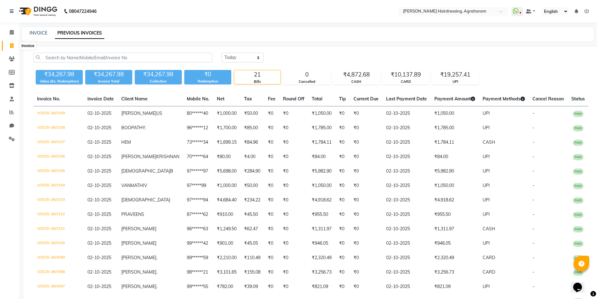
drag, startPoint x: 13, startPoint y: 45, endPoint x: 17, endPoint y: 47, distance: 4.2
click at [13, 45] on icon at bounding box center [11, 45] width 3 height 5
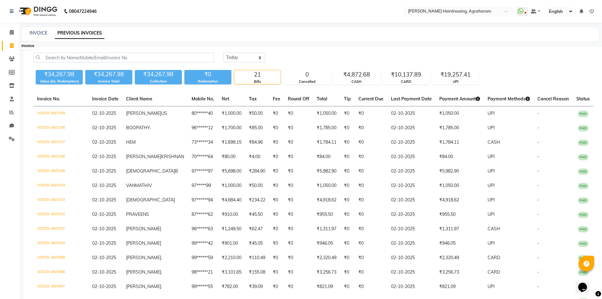
select select "7962"
select select "service"
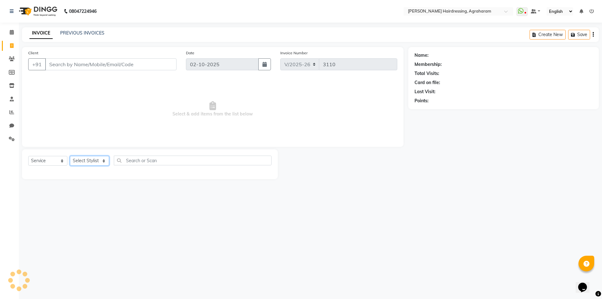
click at [95, 158] on select "Select Stylist" at bounding box center [89, 161] width 39 height 10
select select "76925"
click at [70, 156] on select "Select Stylist AASH MUHAMMED AFTAB AKASH ARSU DIPIKA GOMATHI S JANU KANIMOZHI M…" at bounding box center [97, 161] width 55 height 10
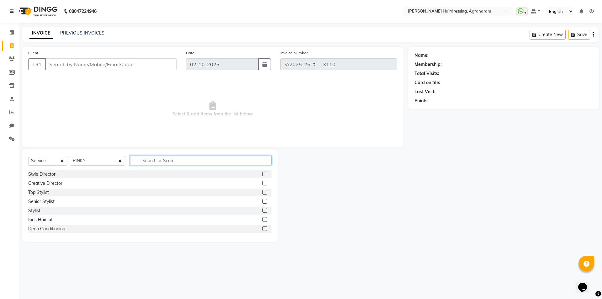
click at [130, 161] on input "text" at bounding box center [200, 160] width 141 height 10
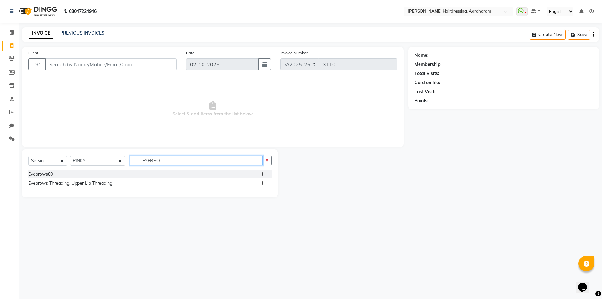
type input "EYEBRO"
click at [263, 174] on label at bounding box center [264, 173] width 5 height 5
click at [263, 174] on input "checkbox" at bounding box center [264, 174] width 4 height 4
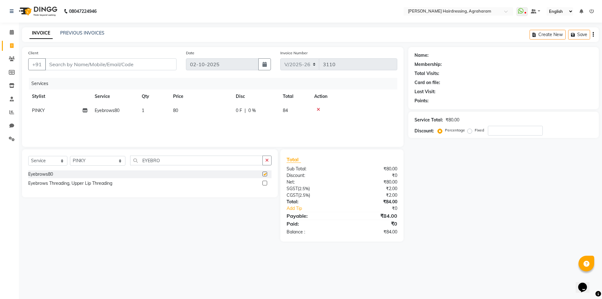
checkbox input "false"
click at [80, 63] on input "Client" at bounding box center [110, 64] width 131 height 12
type input "9"
type input "0"
type input "9500687163"
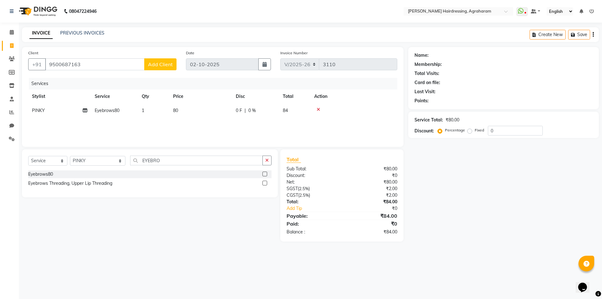
click at [164, 67] on button "Add Client" at bounding box center [160, 64] width 32 height 12
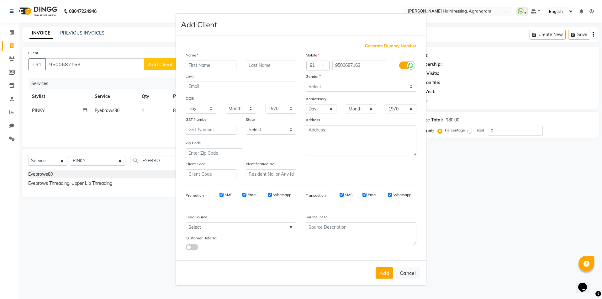
click at [213, 68] on input "text" at bounding box center [211, 65] width 51 height 10
click at [213, 68] on input "ISHWARY" at bounding box center [211, 65] width 51 height 10
type input "[PERSON_NAME]"
click at [266, 65] on input "text" at bounding box center [271, 65] width 51 height 10
type input "S"
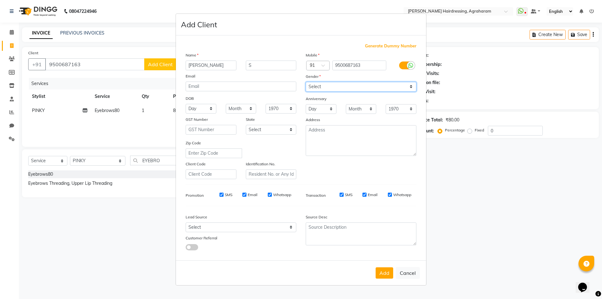
click at [353, 83] on select "Select Male Female Other Prefer Not To Say" at bounding box center [361, 87] width 111 height 10
select select "female"
click at [306, 82] on select "Select Male Female Other Prefer Not To Say" at bounding box center [361, 87] width 111 height 10
click at [276, 228] on select "Select Walk-in Referral Internet Friend Word of Mouth Advertisement Facebook Ju…" at bounding box center [241, 227] width 111 height 10
select select "53193"
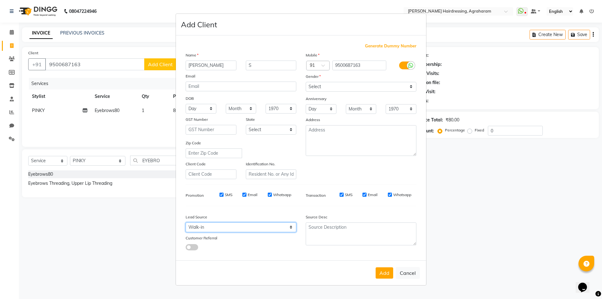
click at [186, 222] on select "Select Walk-in Referral Internet Friend Word of Mouth Advertisement Facebook Ju…" at bounding box center [241, 227] width 111 height 10
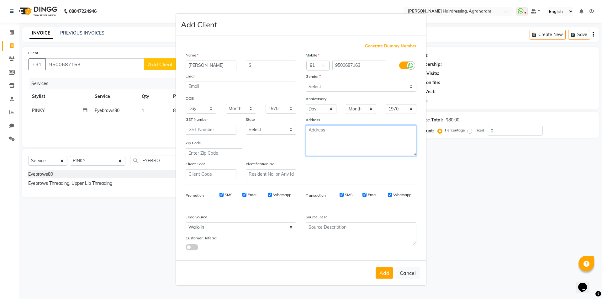
click at [329, 135] on textarea at bounding box center [361, 140] width 111 height 31
type textarea "DINDUGAL"
click at [386, 272] on button "Add" at bounding box center [384, 272] width 18 height 11
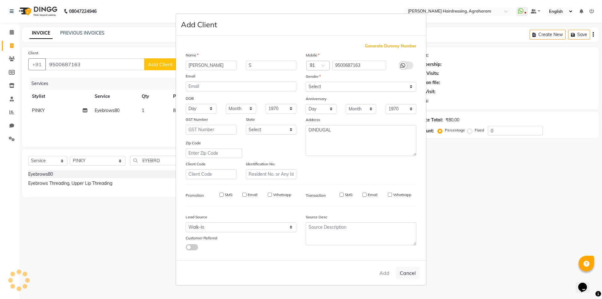
type input "95******63"
select select
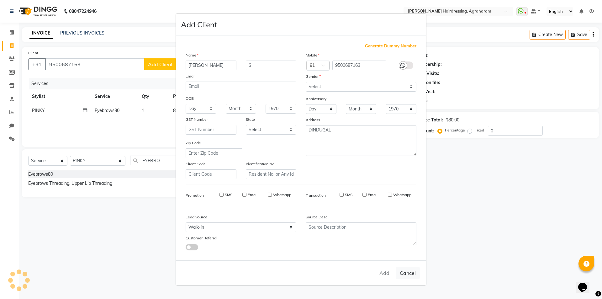
select select
checkbox input "false"
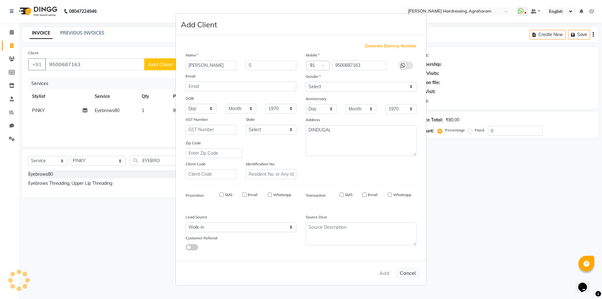
checkbox input "false"
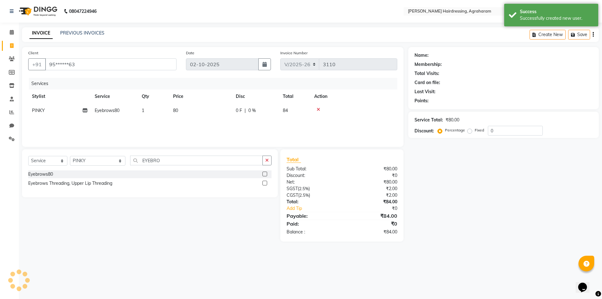
select select "1: Object"
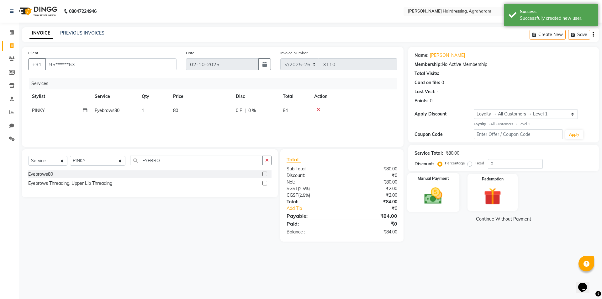
click at [431, 201] on img at bounding box center [432, 195] width 29 height 21
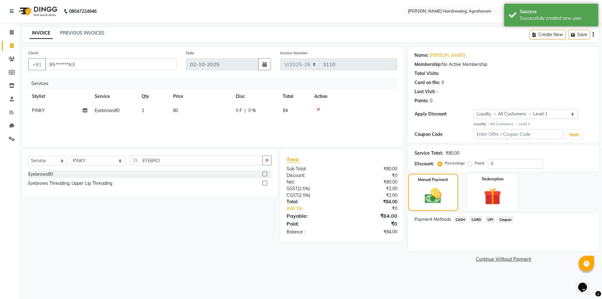
click at [491, 220] on span "UPI" at bounding box center [490, 219] width 10 height 7
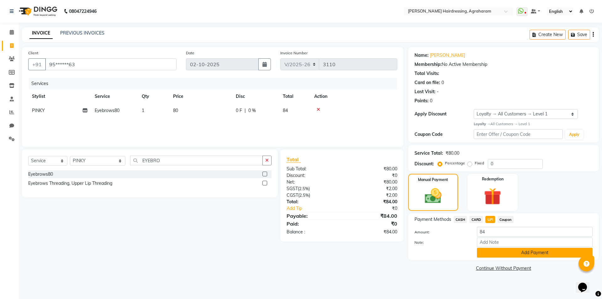
click at [528, 249] on button "Add Payment" at bounding box center [535, 253] width 116 height 10
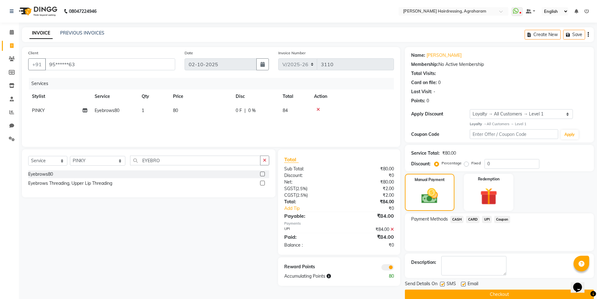
click at [500, 291] on button "Checkout" at bounding box center [499, 294] width 189 height 10
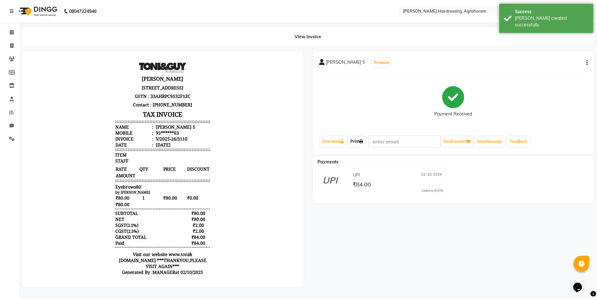
click at [358, 140] on link "Print" at bounding box center [357, 141] width 18 height 11
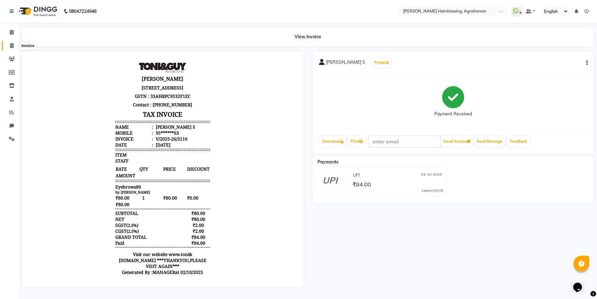
click at [14, 44] on span at bounding box center [11, 45] width 11 height 7
select select "service"
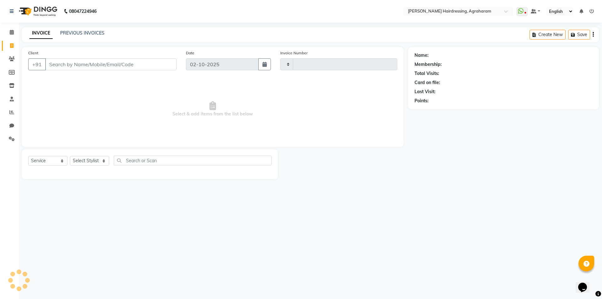
type input "3111"
select select "7962"
click at [80, 33] on link "PREVIOUS INVOICES" at bounding box center [82, 33] width 44 height 6
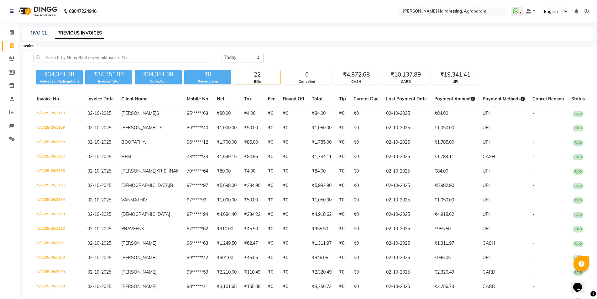
click at [10, 45] on icon at bounding box center [11, 45] width 3 height 5
select select "7962"
select select "service"
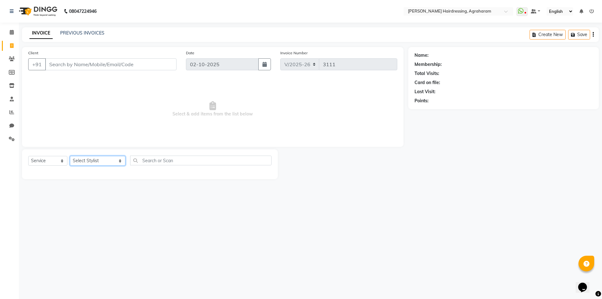
click at [92, 164] on select "Select Stylist AASH MUHAMMED AFTAB AKASH ARSU DIPIKA GOMATHI S JANU KANIMOZHI M…" at bounding box center [97, 161] width 55 height 10
select select "72525"
click at [70, 156] on select "Select Stylist AASH MUHAMMED AFTAB AKASH ARSU DIPIKA GOMATHI S JANU KANIMOZHI M…" at bounding box center [97, 161] width 55 height 10
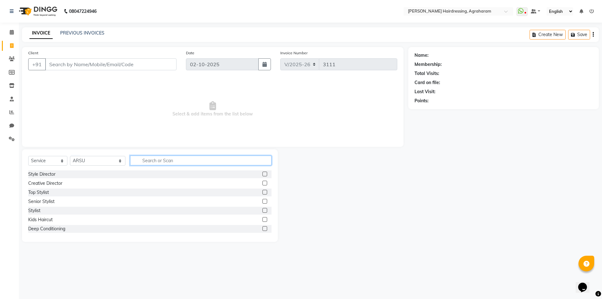
click at [150, 159] on input "text" at bounding box center [200, 160] width 141 height 10
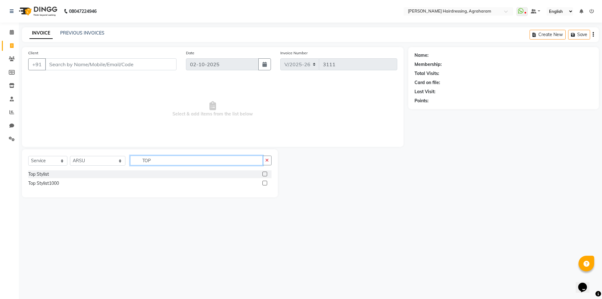
type input "TOP"
click at [265, 173] on label at bounding box center [264, 173] width 5 height 5
click at [265, 173] on input "checkbox" at bounding box center [264, 174] width 4 height 4
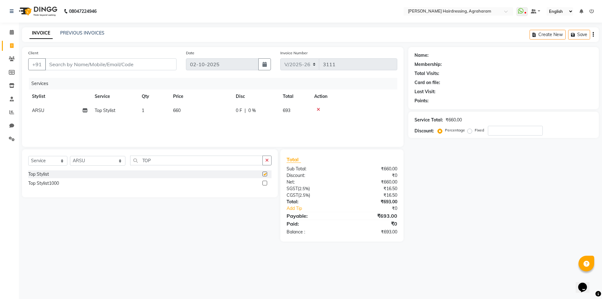
checkbox input "false"
click at [156, 158] on input "TOP" at bounding box center [196, 160] width 133 height 10
type input "T"
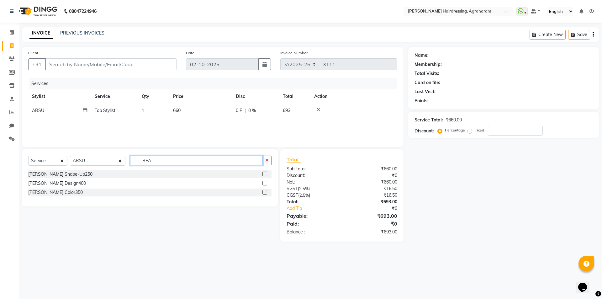
type input "BEA"
click at [264, 174] on label at bounding box center [264, 173] width 5 height 5
click at [264, 174] on input "checkbox" at bounding box center [264, 174] width 4 height 4
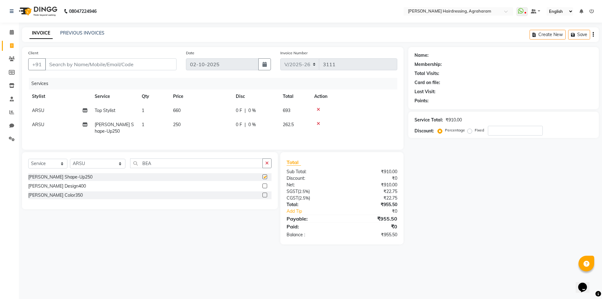
checkbox input "false"
click at [60, 64] on input "Client" at bounding box center [110, 64] width 131 height 12
paste input "7339128289"
type input "7339128289"
type input "0"
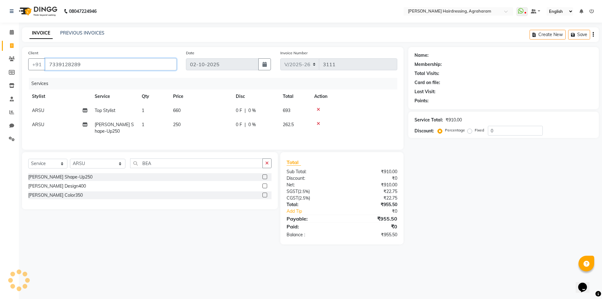
type input "7339128289"
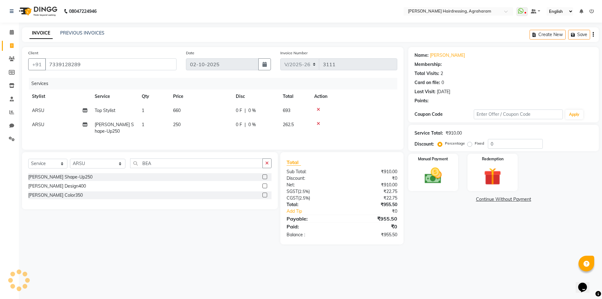
select select "2: Object"
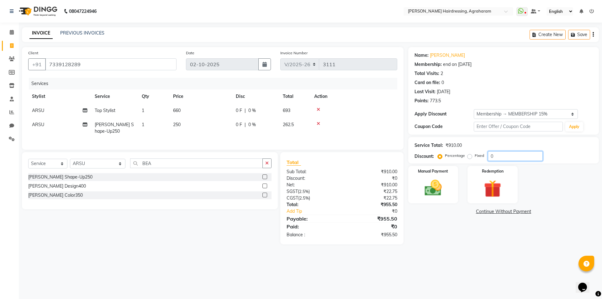
click at [506, 159] on input "0" at bounding box center [515, 156] width 55 height 10
type input "1"
click at [434, 195] on img at bounding box center [432, 187] width 29 height 21
click at [498, 151] on input "number" at bounding box center [515, 156] width 55 height 10
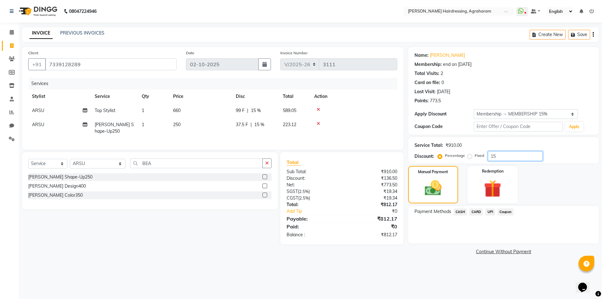
type input "15"
click at [490, 212] on span "UPI" at bounding box center [490, 211] width 10 height 7
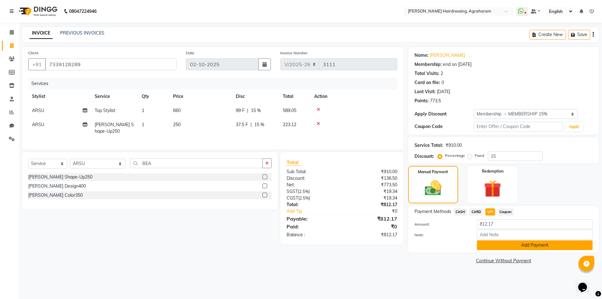
click at [538, 245] on button "Add Payment" at bounding box center [535, 245] width 116 height 10
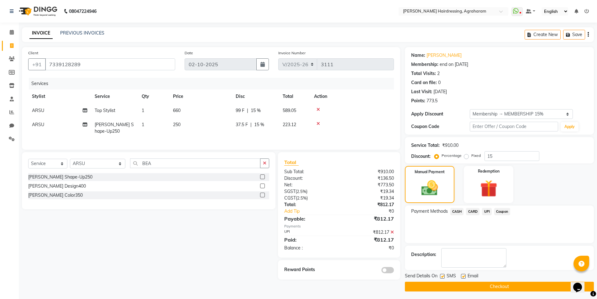
click at [502, 286] on button "Checkout" at bounding box center [499, 286] width 189 height 10
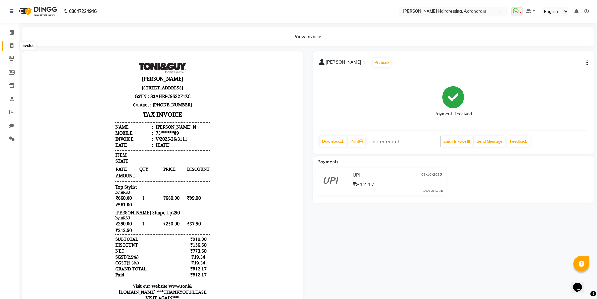
click at [12, 46] on icon at bounding box center [11, 45] width 3 height 5
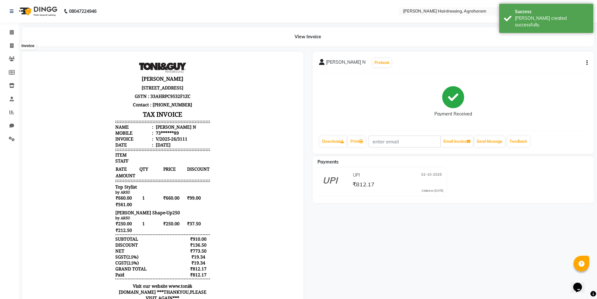
select select "7962"
select select "service"
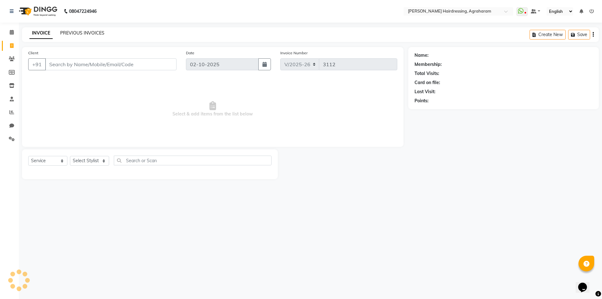
click at [76, 33] on link "PREVIOUS INVOICES" at bounding box center [82, 33] width 44 height 6
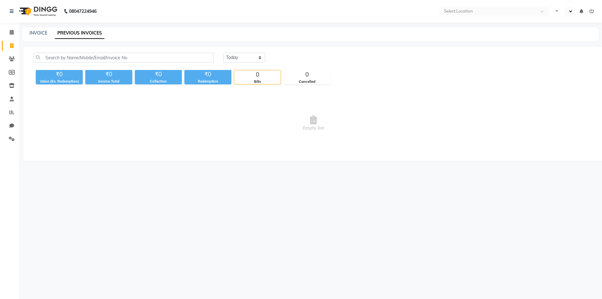
select select "en"
